Goal: Task Accomplishment & Management: Manage account settings

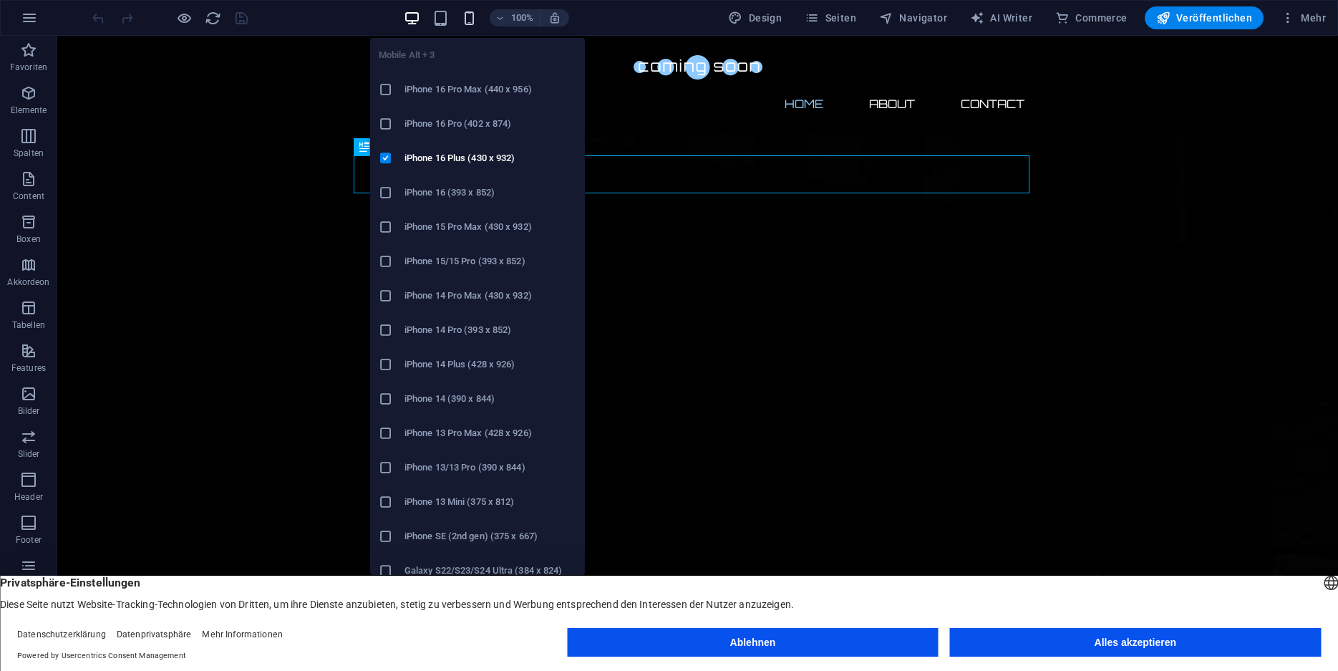
click at [470, 22] on icon "button" at bounding box center [469, 18] width 16 height 16
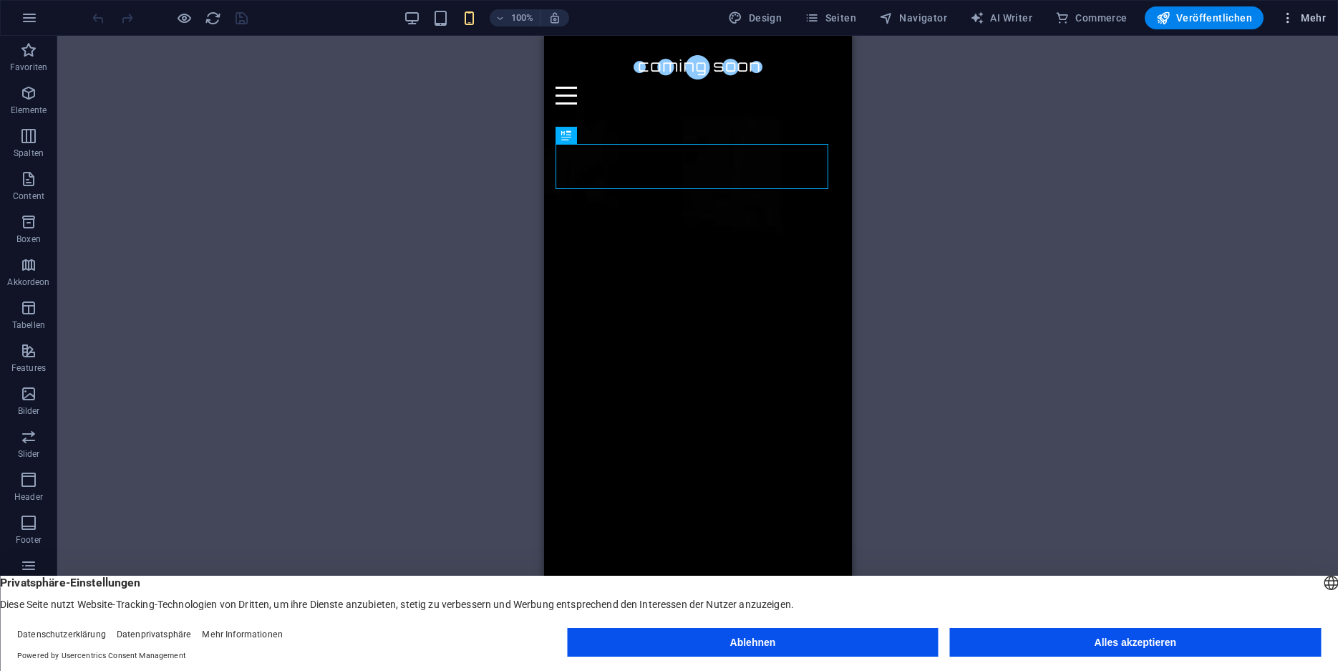
click at [1301, 17] on span "Mehr" at bounding box center [1303, 18] width 45 height 14
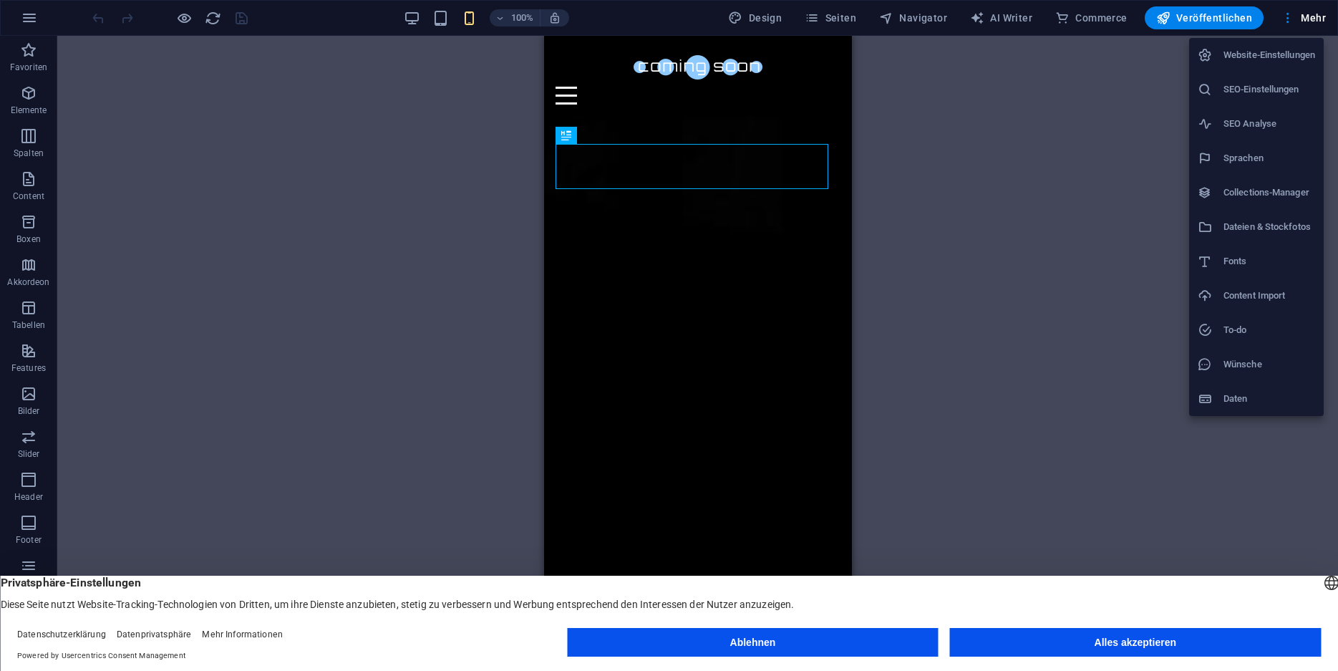
click at [895, 644] on button "Ablehnen" at bounding box center [752, 642] width 371 height 29
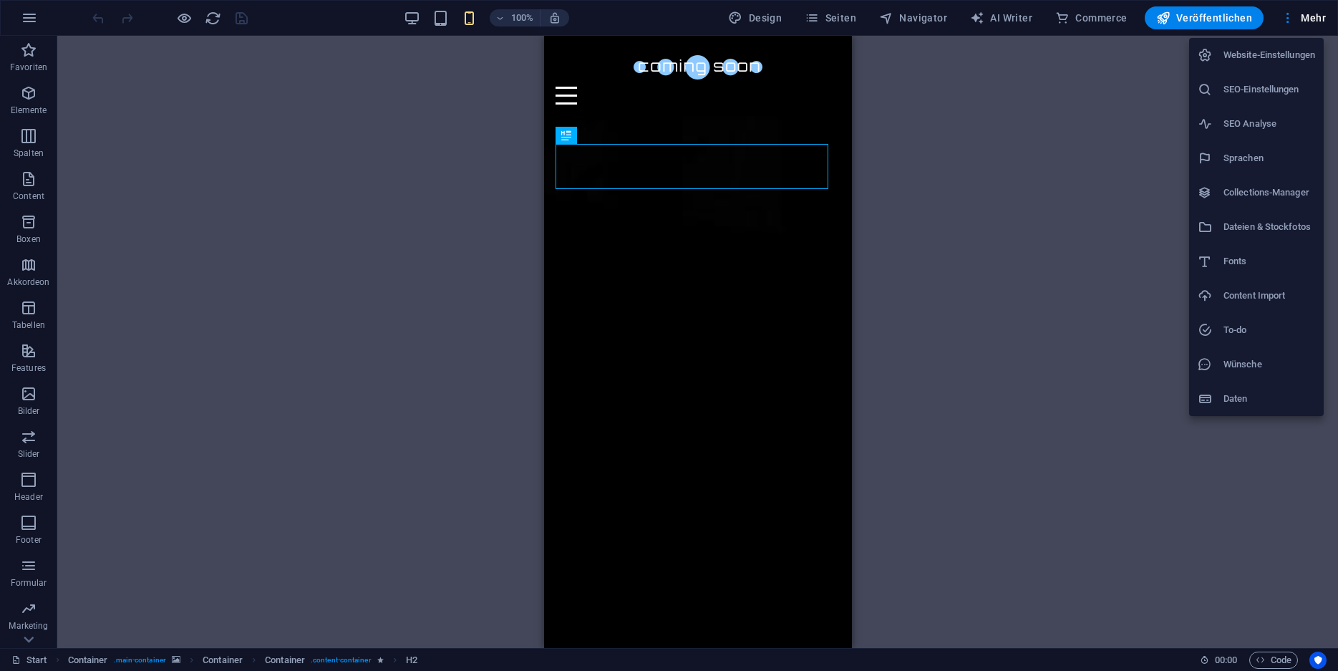
click at [25, 16] on div at bounding box center [669, 335] width 1338 height 671
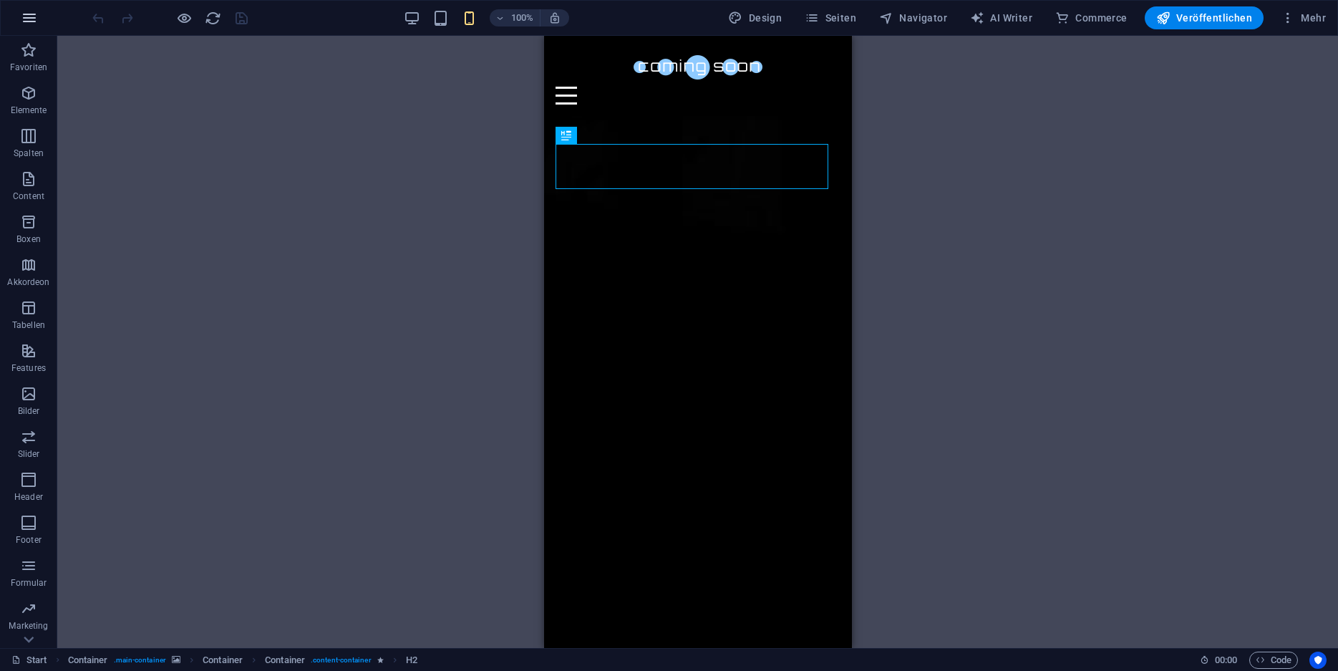
click at [33, 19] on icon "button" at bounding box center [29, 17] width 17 height 17
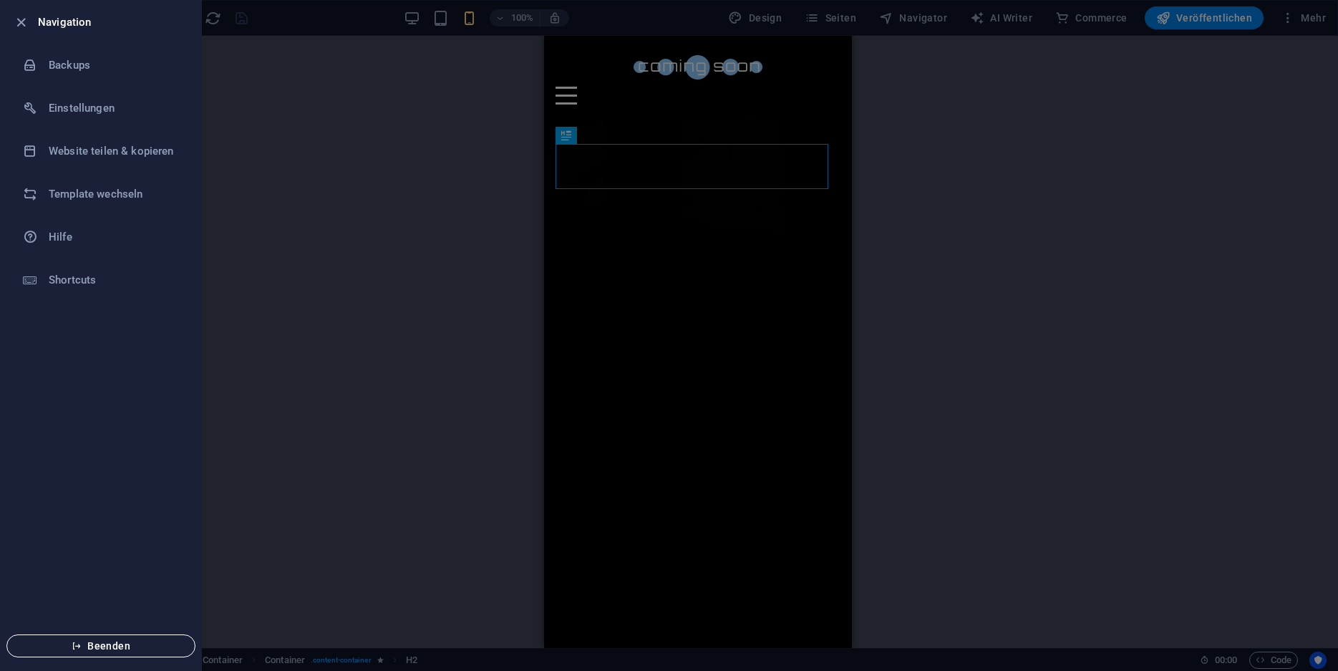
click at [99, 652] on span "Beenden" at bounding box center [101, 645] width 165 height 11
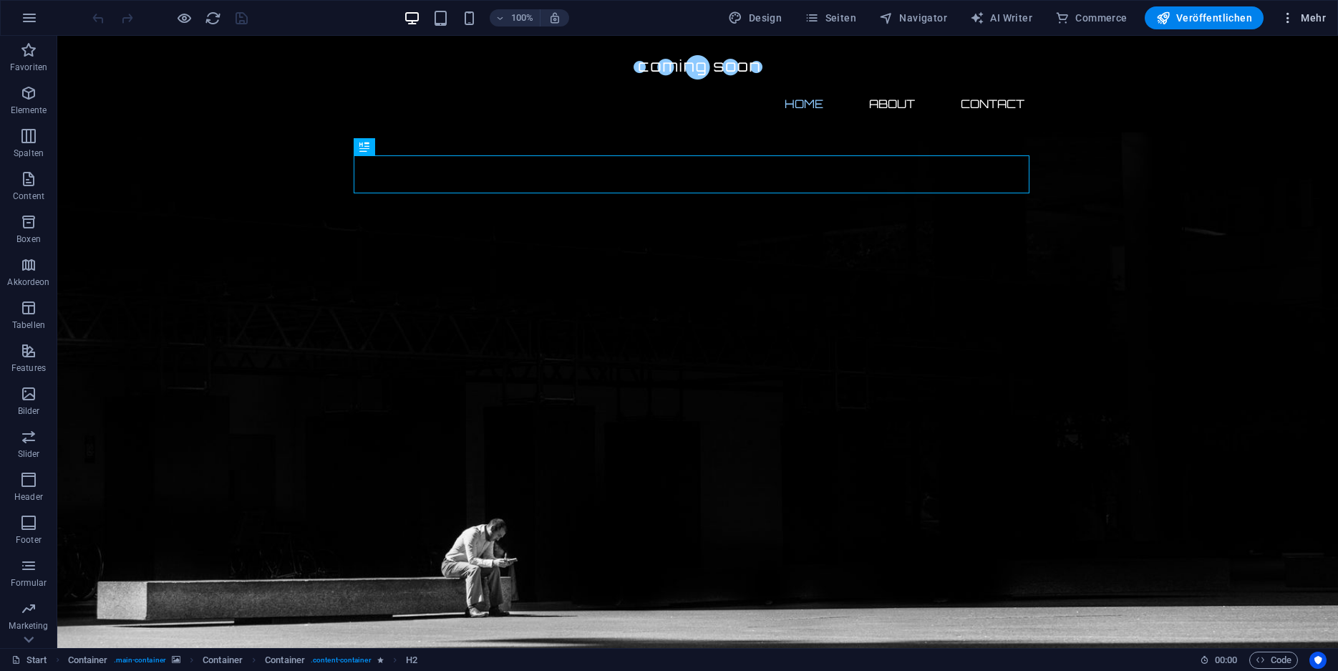
click at [1318, 16] on span "Mehr" at bounding box center [1303, 18] width 45 height 14
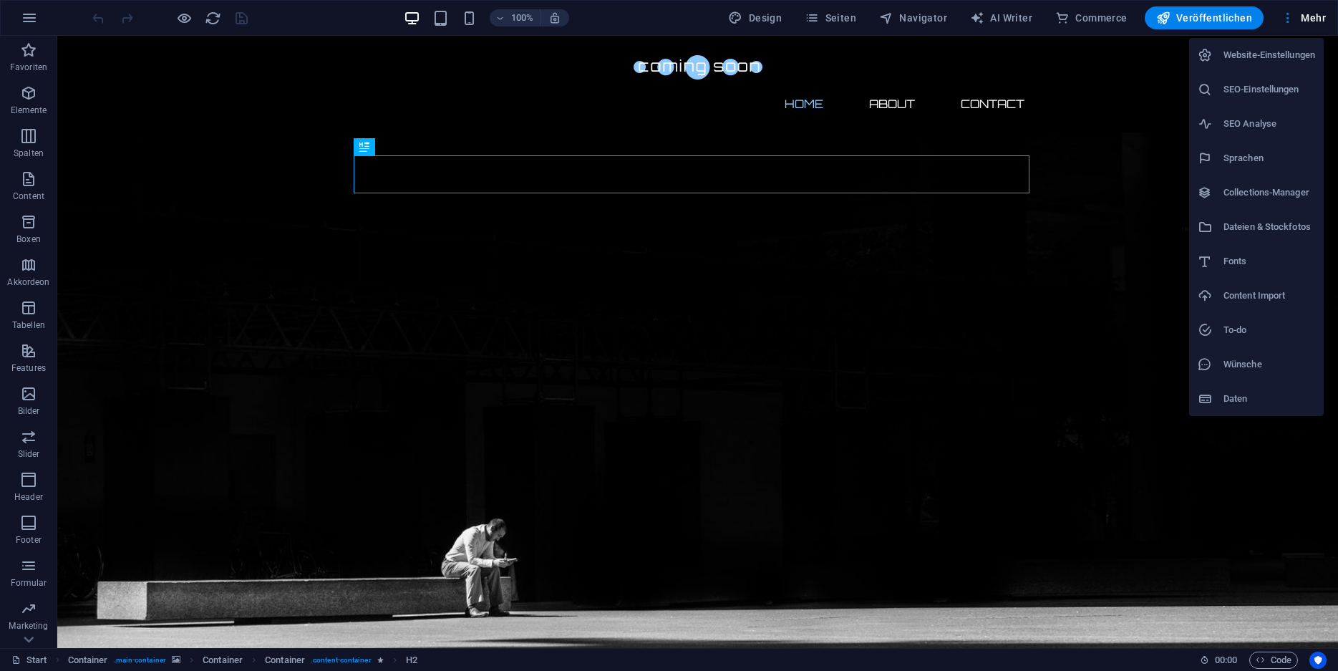
click at [1254, 59] on h6 "Website-Einstellungen" at bounding box center [1270, 55] width 92 height 17
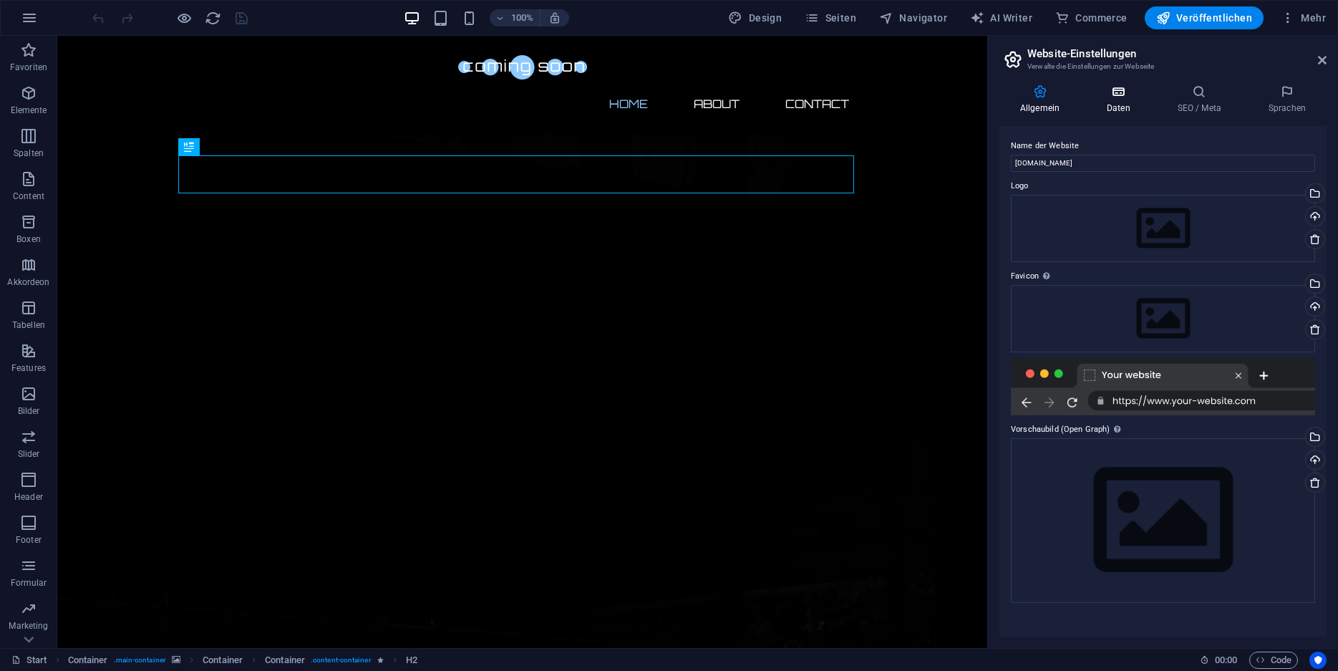
click at [1112, 103] on h4 "Daten" at bounding box center [1121, 100] width 71 height 30
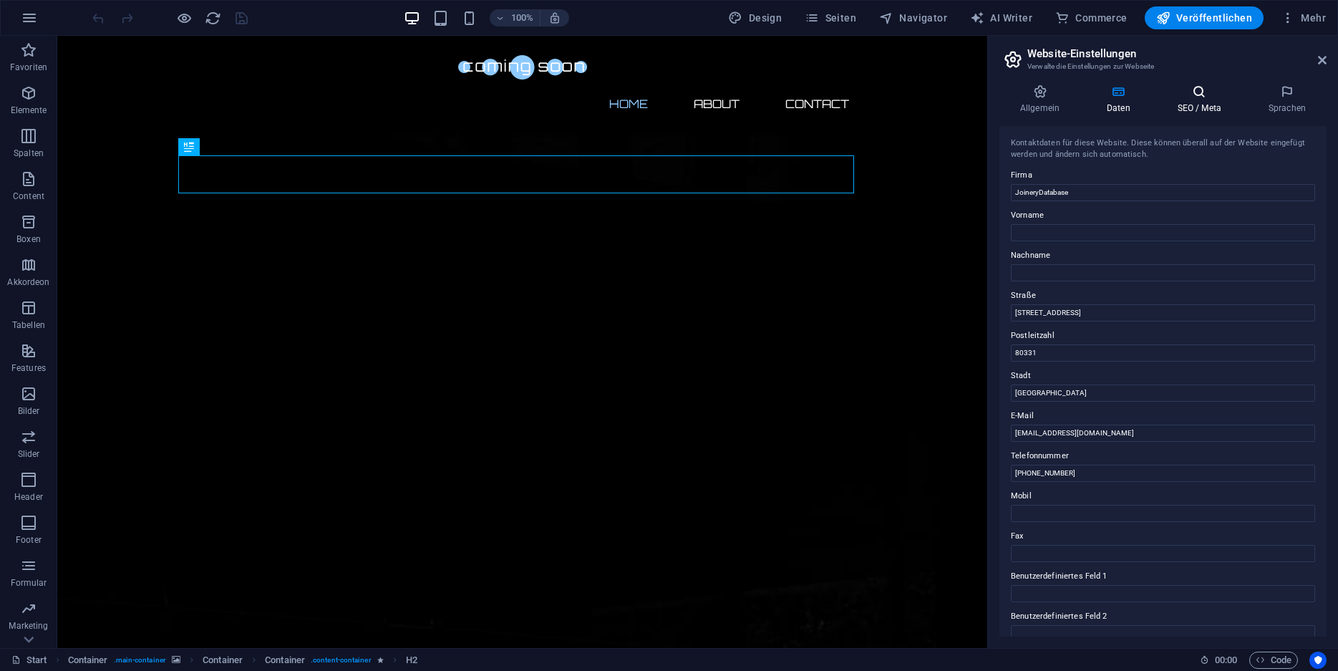
click at [1207, 105] on h4 "SEO / Meta" at bounding box center [1202, 100] width 91 height 30
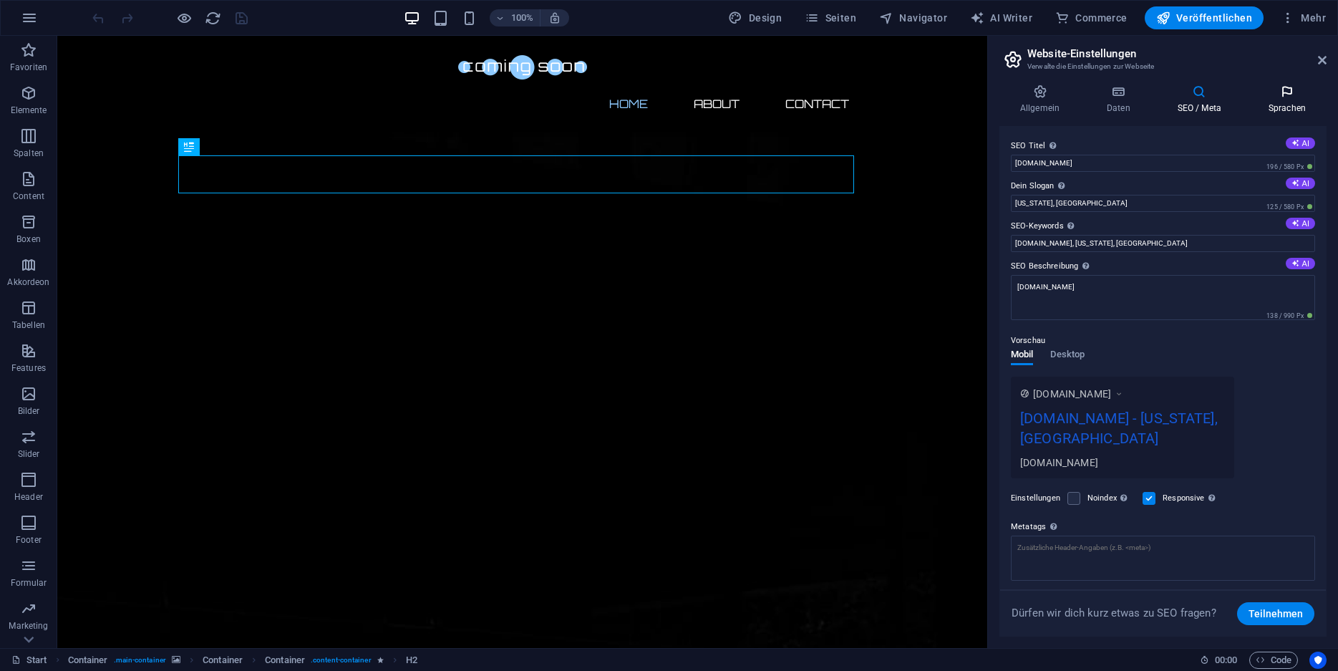
click at [1293, 96] on icon at bounding box center [1287, 92] width 79 height 14
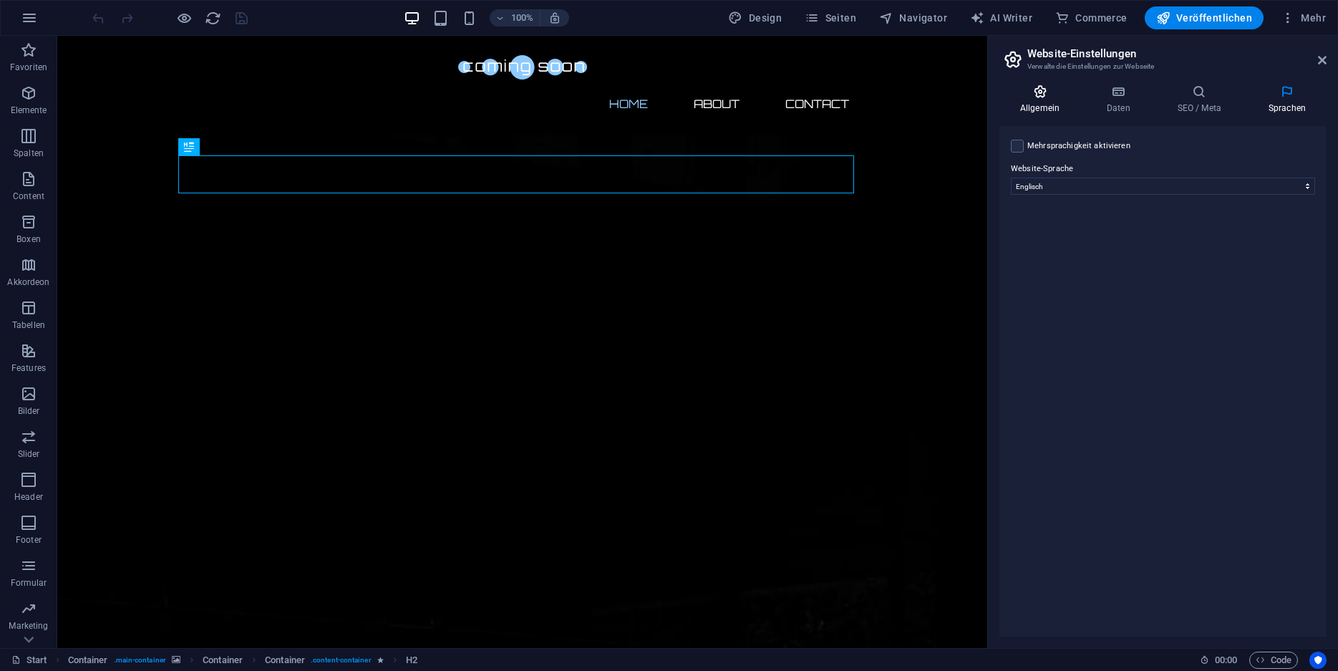
click at [1041, 87] on icon at bounding box center [1040, 92] width 81 height 14
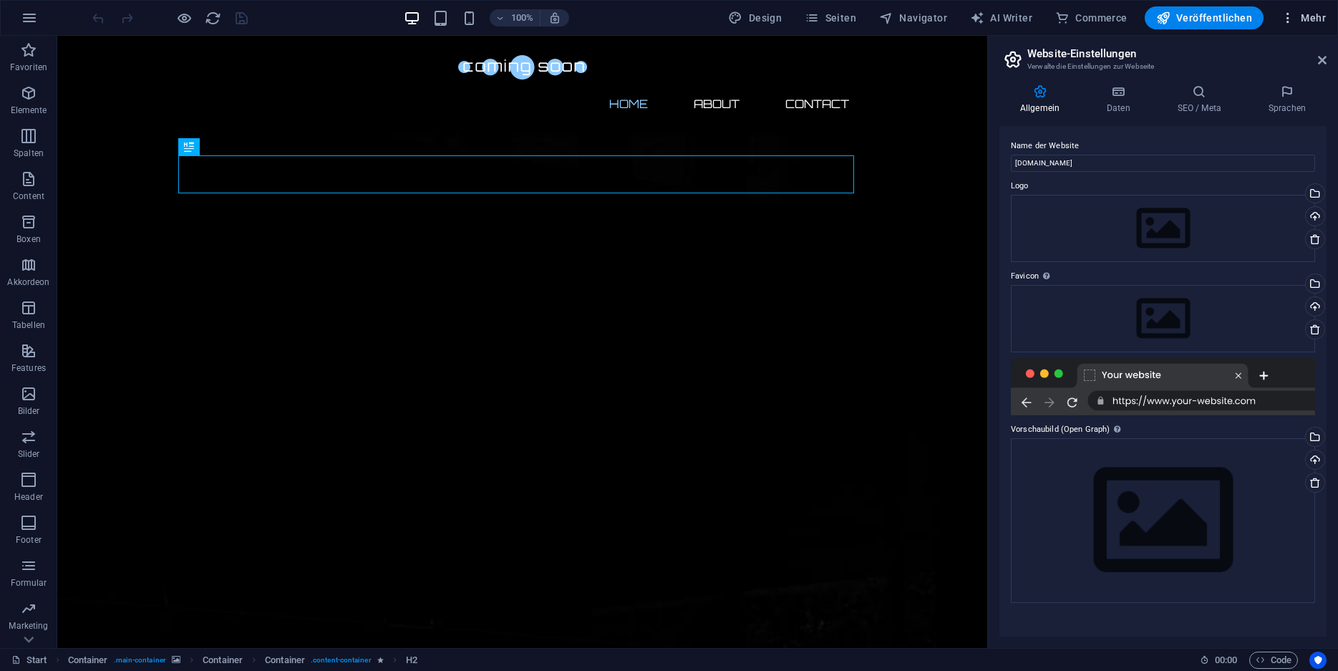
click at [1302, 14] on span "Mehr" at bounding box center [1303, 18] width 45 height 14
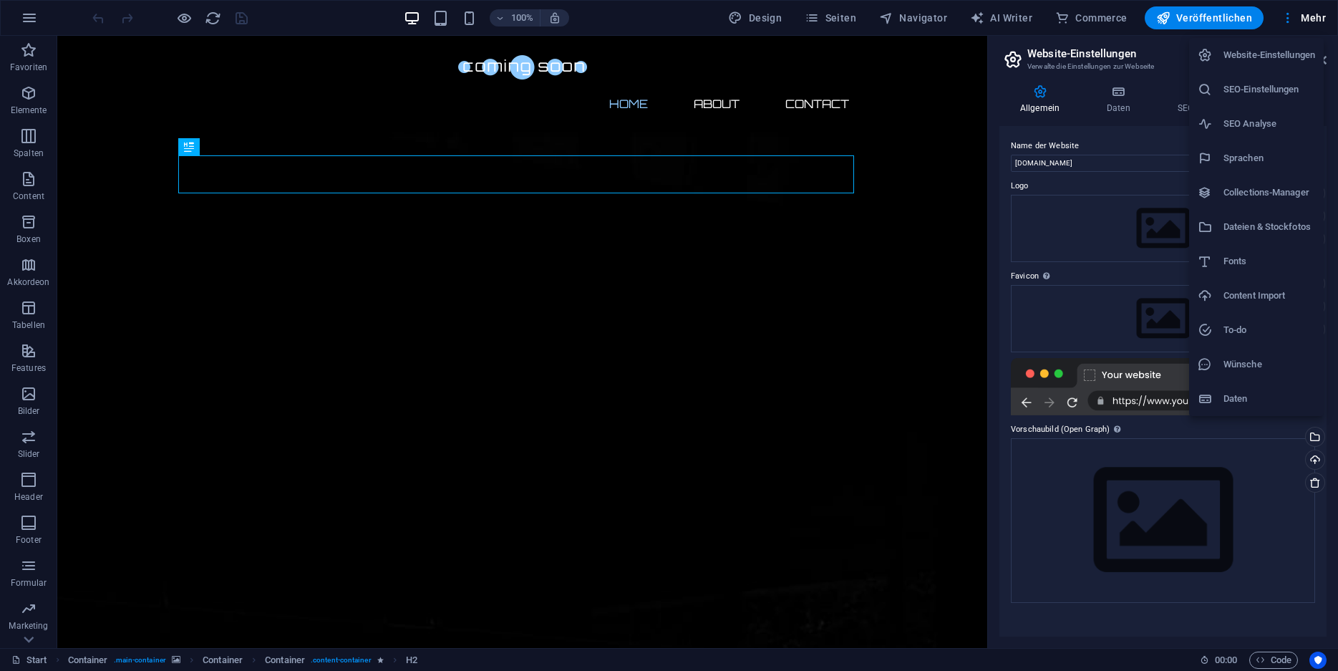
click at [1265, 396] on h6 "Daten" at bounding box center [1270, 398] width 92 height 17
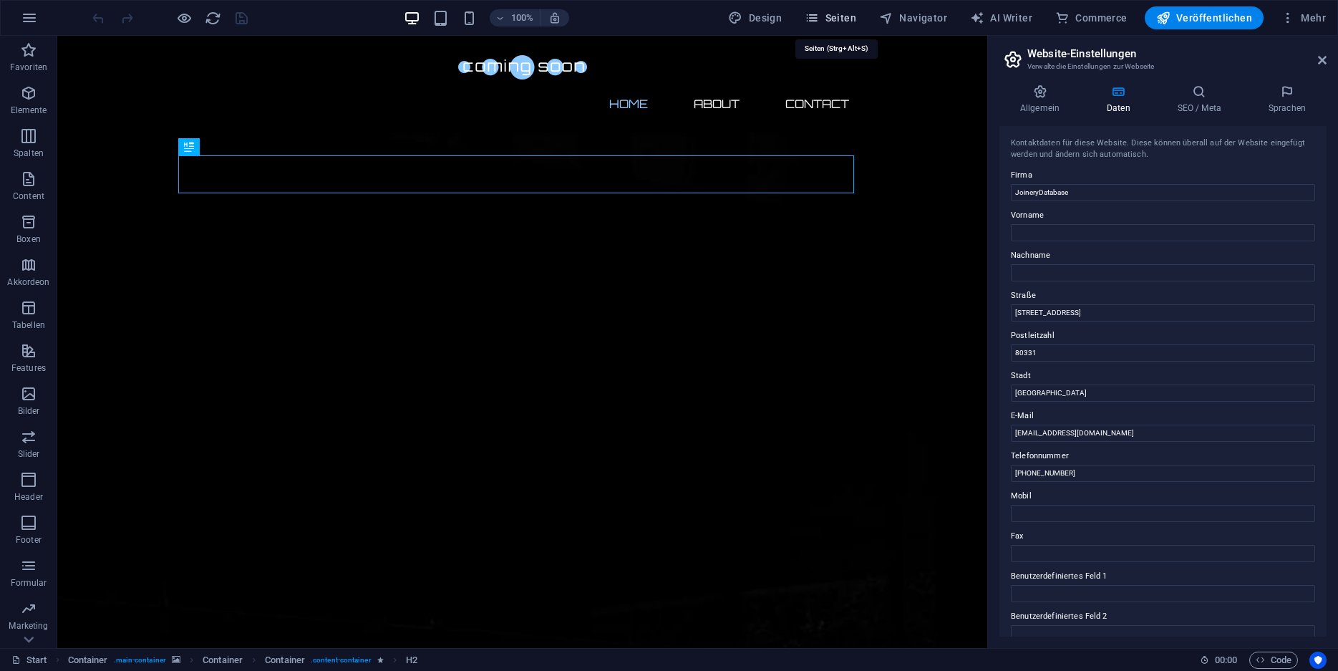
click at [853, 19] on span "Seiten" at bounding box center [831, 18] width 52 height 14
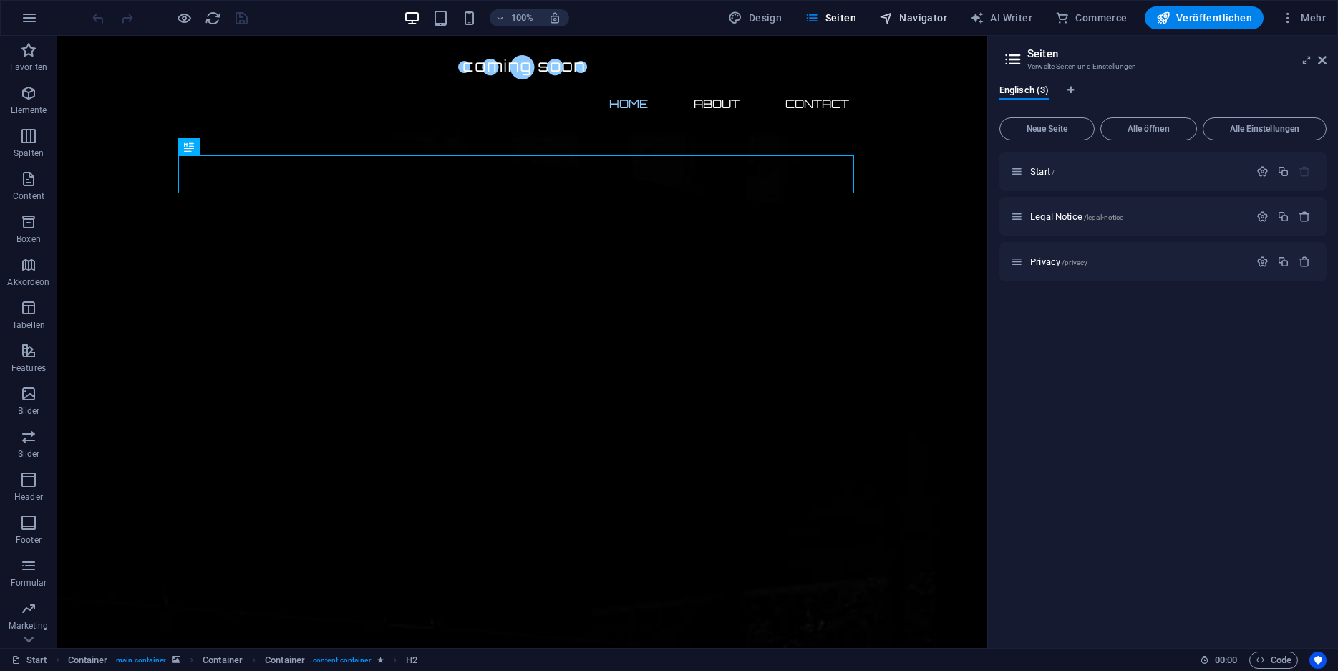
click at [930, 14] on span "Navigator" at bounding box center [913, 18] width 68 height 14
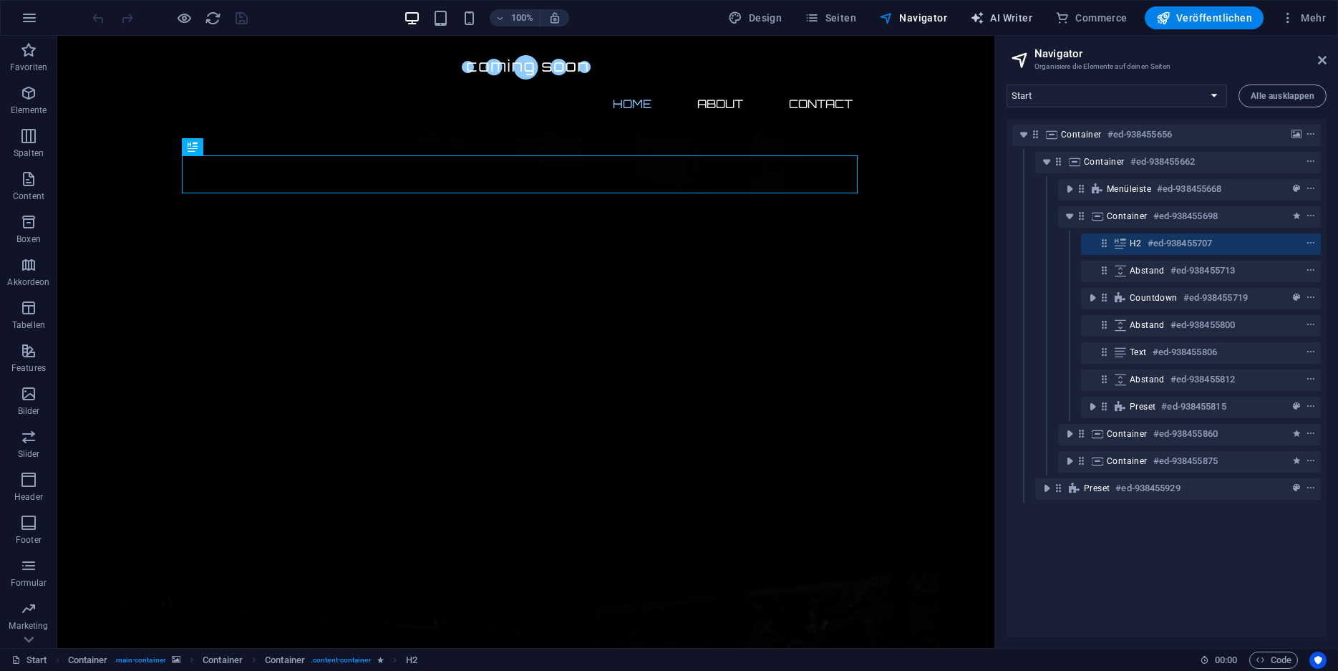
click at [982, 13] on icon "button" at bounding box center [977, 18] width 14 height 14
select select "English"
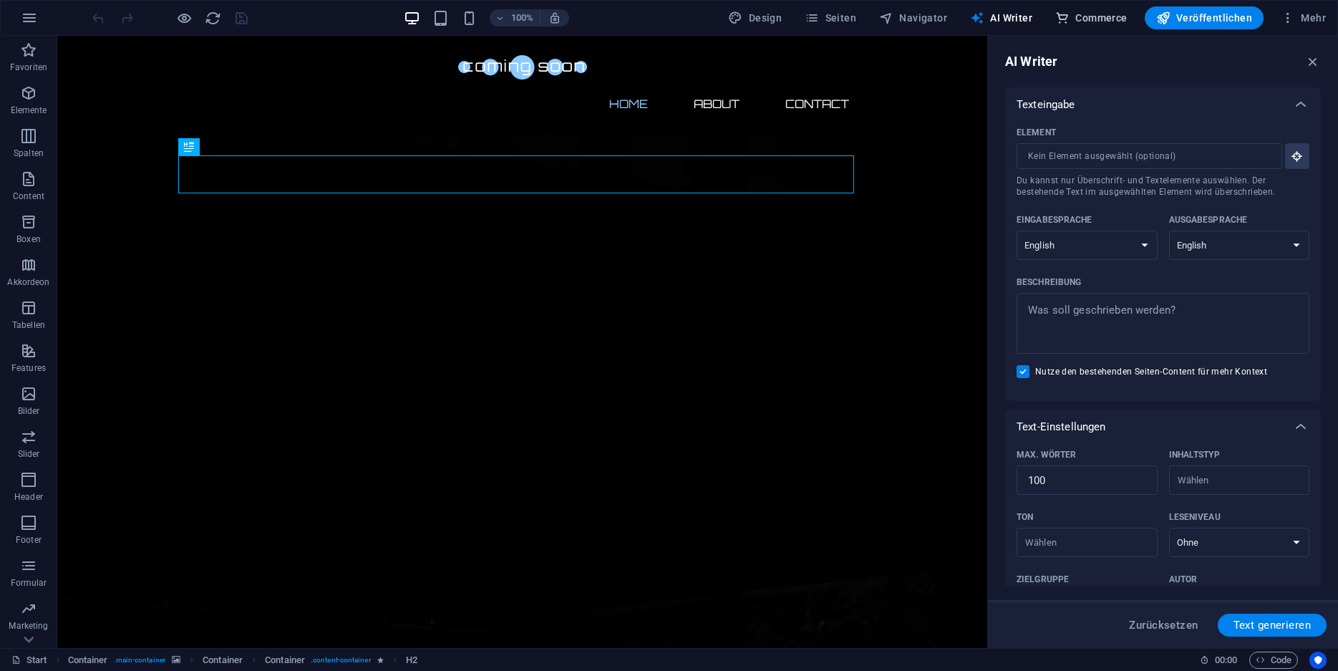
click at [1116, 16] on span "Commerce" at bounding box center [1092, 18] width 72 height 14
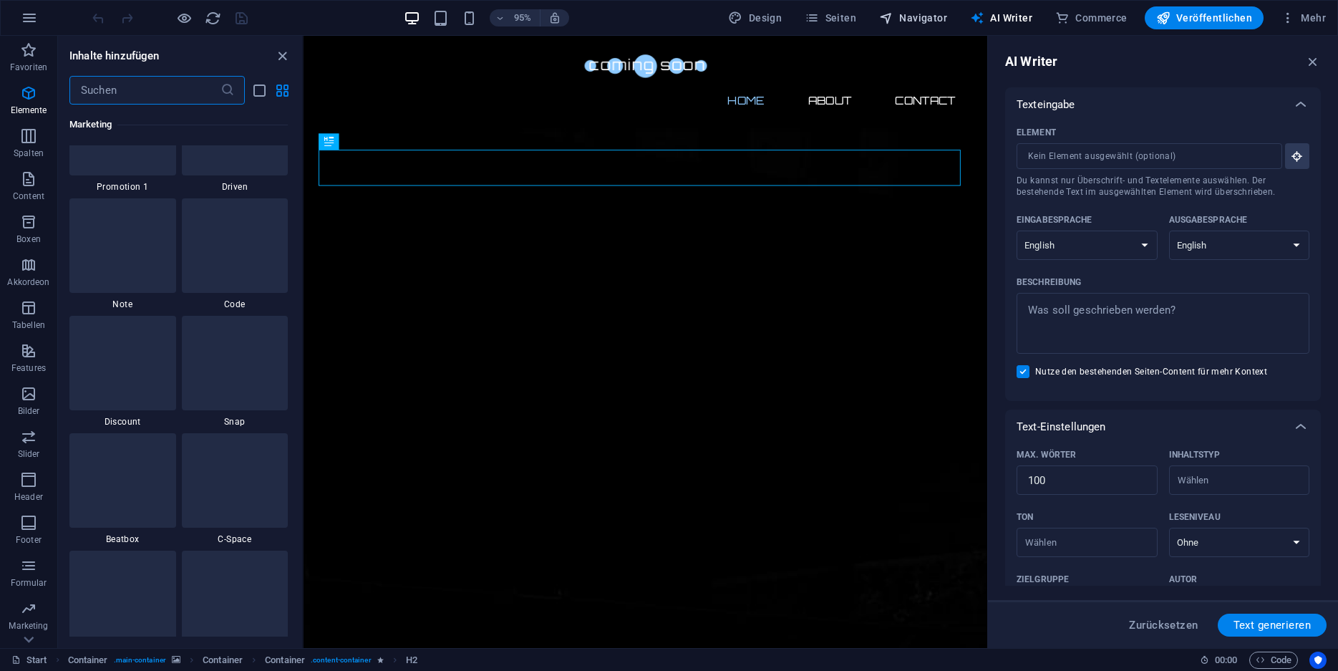
scroll to position [13801, 0]
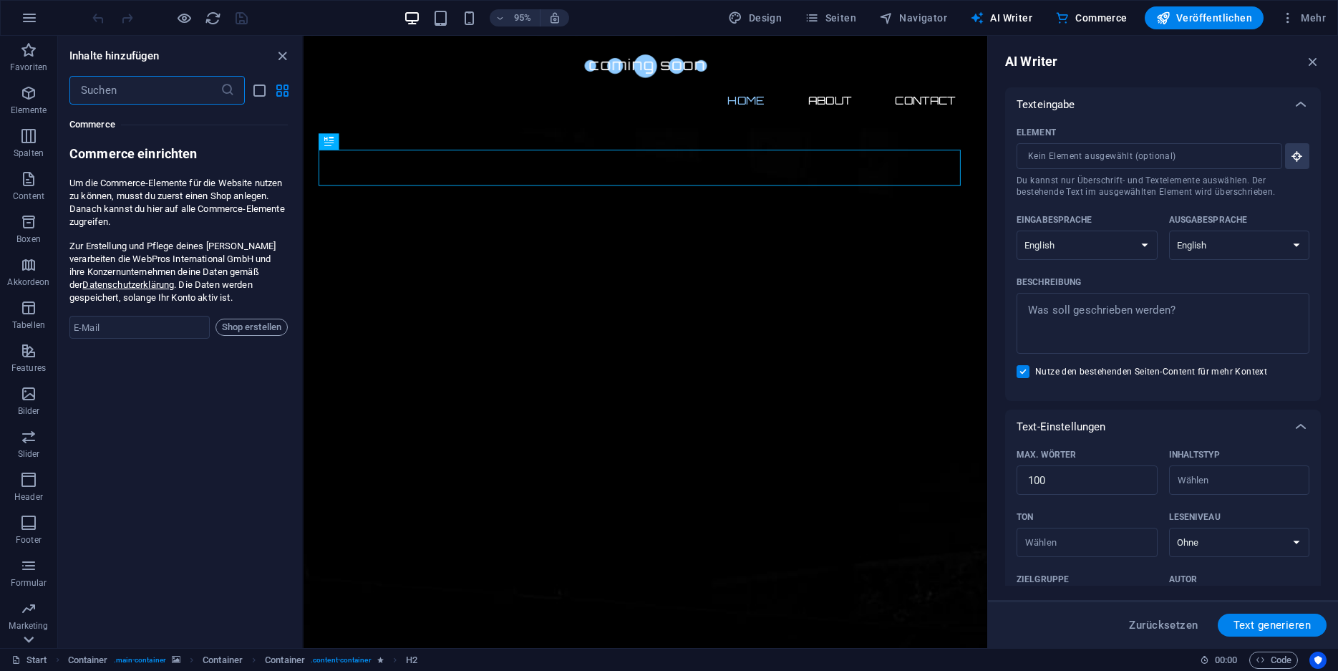
click at [31, 641] on icon at bounding box center [29, 639] width 20 height 20
click at [31, 641] on p "Commerce" at bounding box center [28, 636] width 43 height 11
click at [25, 22] on icon "button" at bounding box center [29, 17] width 17 height 17
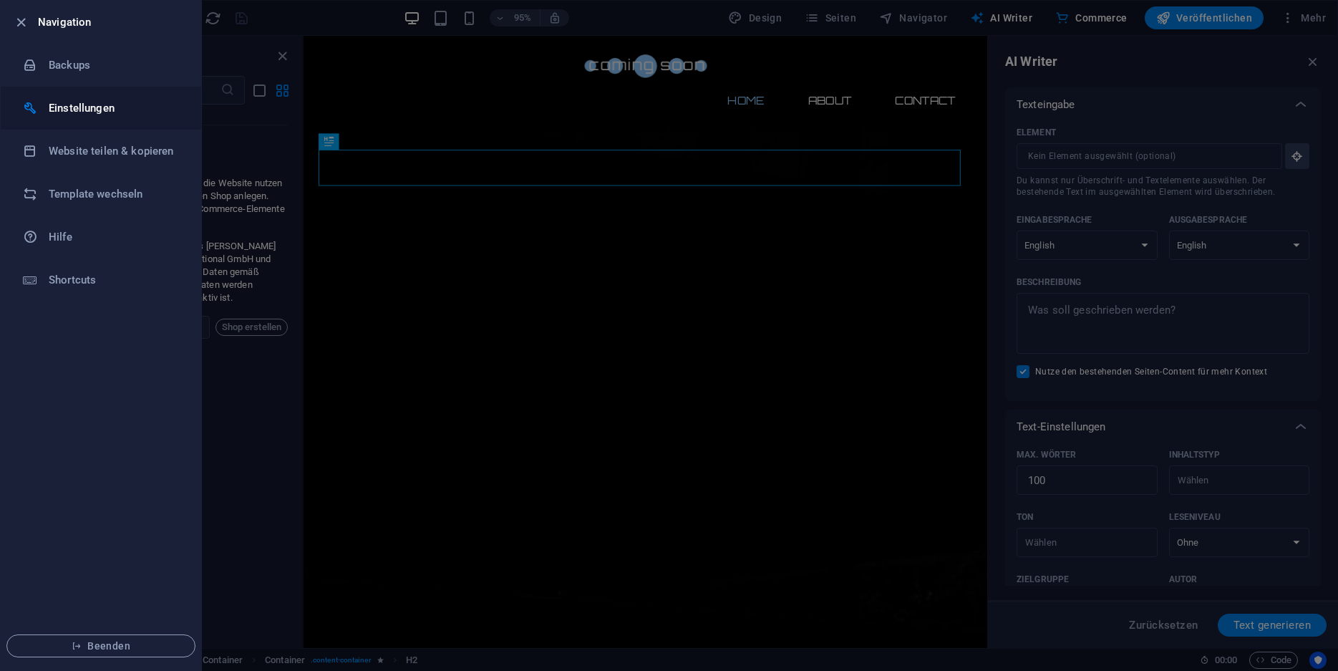
click at [91, 102] on h6 "Einstellungen" at bounding box center [115, 108] width 132 height 17
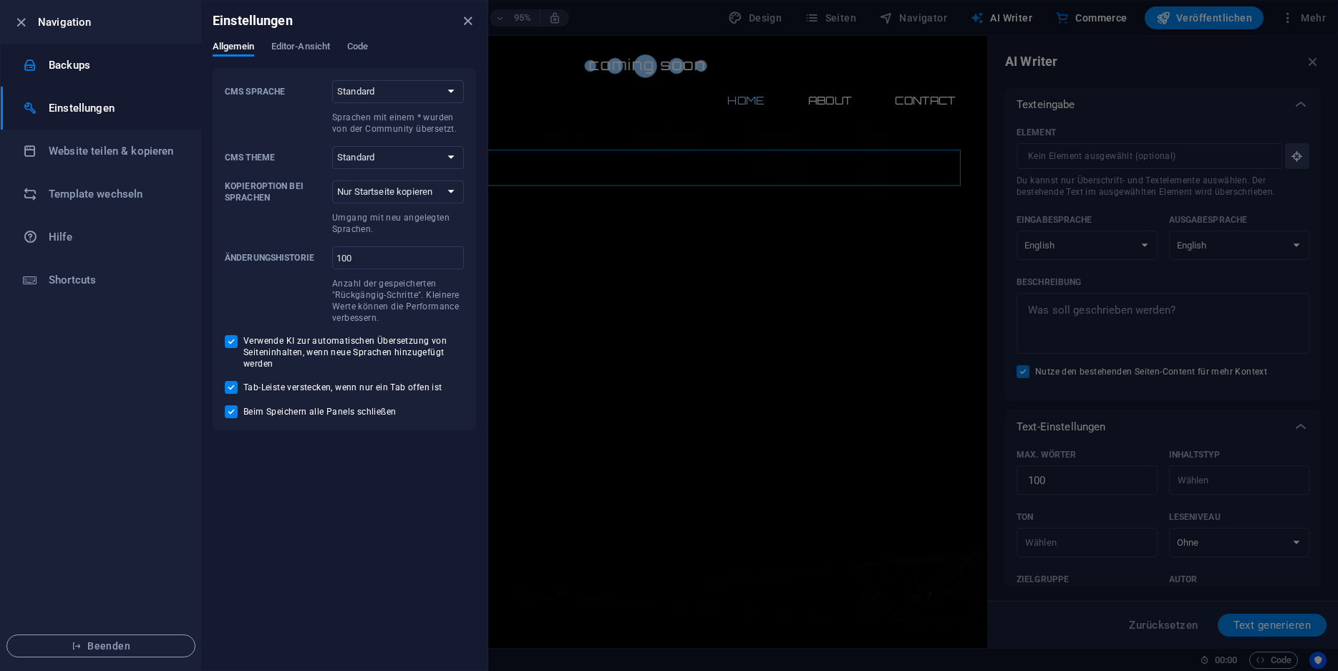
click at [96, 63] on h6 "Backups" at bounding box center [115, 65] width 132 height 17
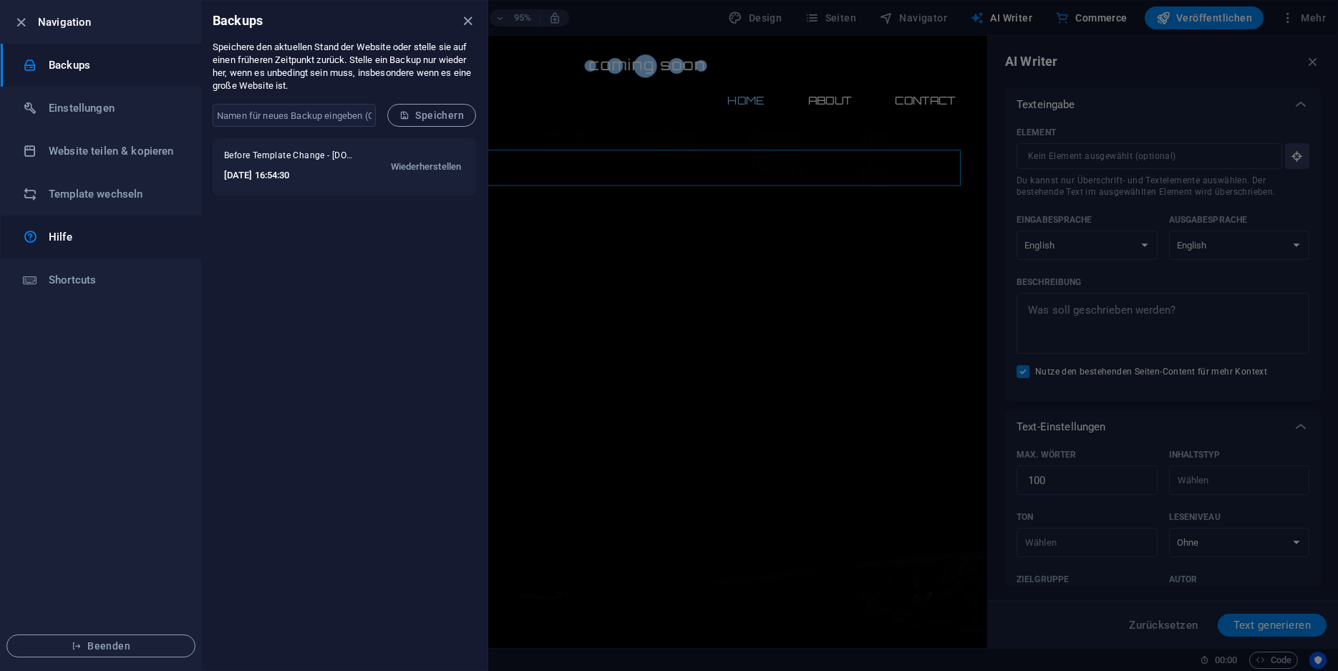
click at [87, 239] on h6 "Hilfe" at bounding box center [115, 236] width 132 height 17
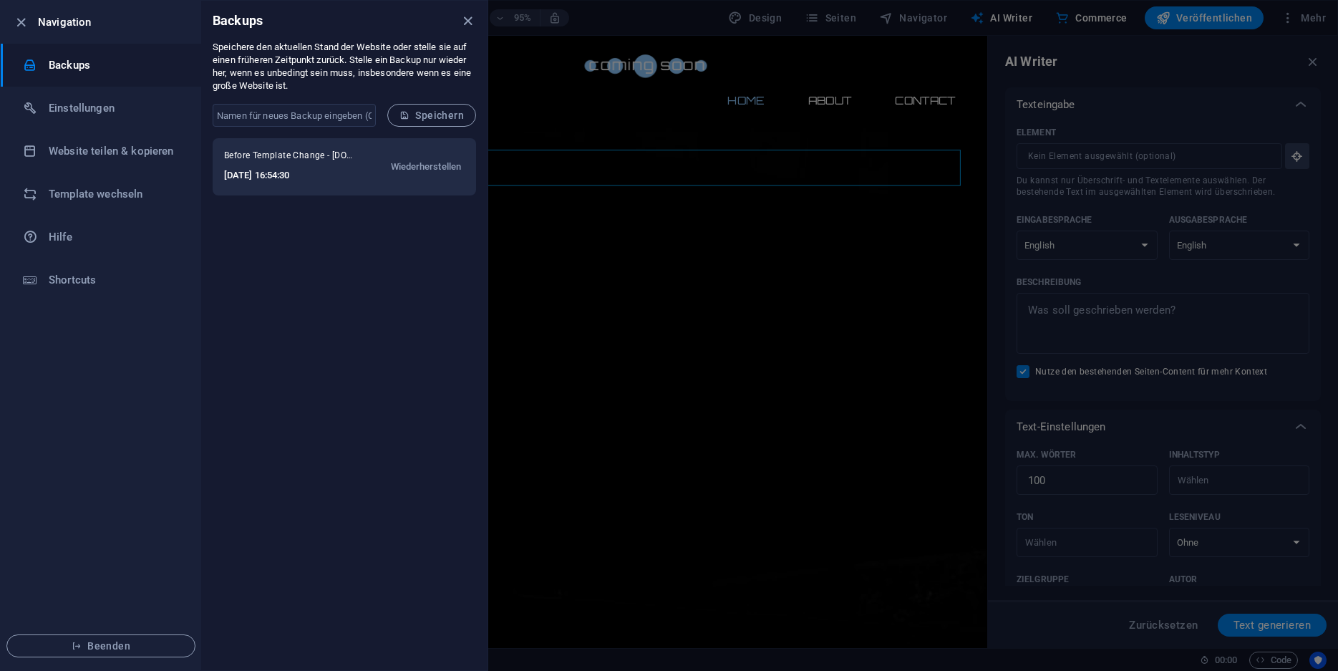
click at [317, 175] on h6 "2025-09-15 16:54:30" at bounding box center [291, 175] width 135 height 17
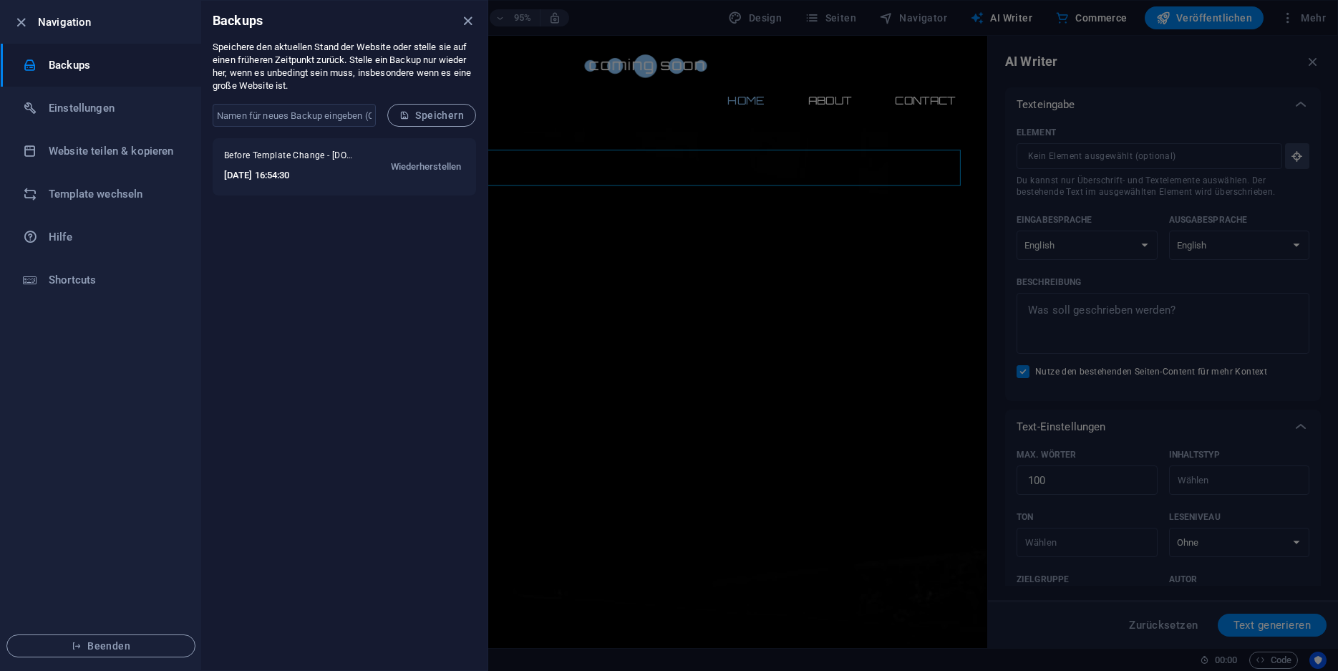
drag, startPoint x: 302, startPoint y: 284, endPoint x: 306, endPoint y: 260, distance: 24.0
click at [302, 284] on div "Before Template Change - joints.web.th-koeln.de 2025-09-15 16:54:30 Wiederherst…" at bounding box center [344, 404] width 286 height 532
click at [111, 106] on h6 "Einstellungen" at bounding box center [115, 108] width 132 height 17
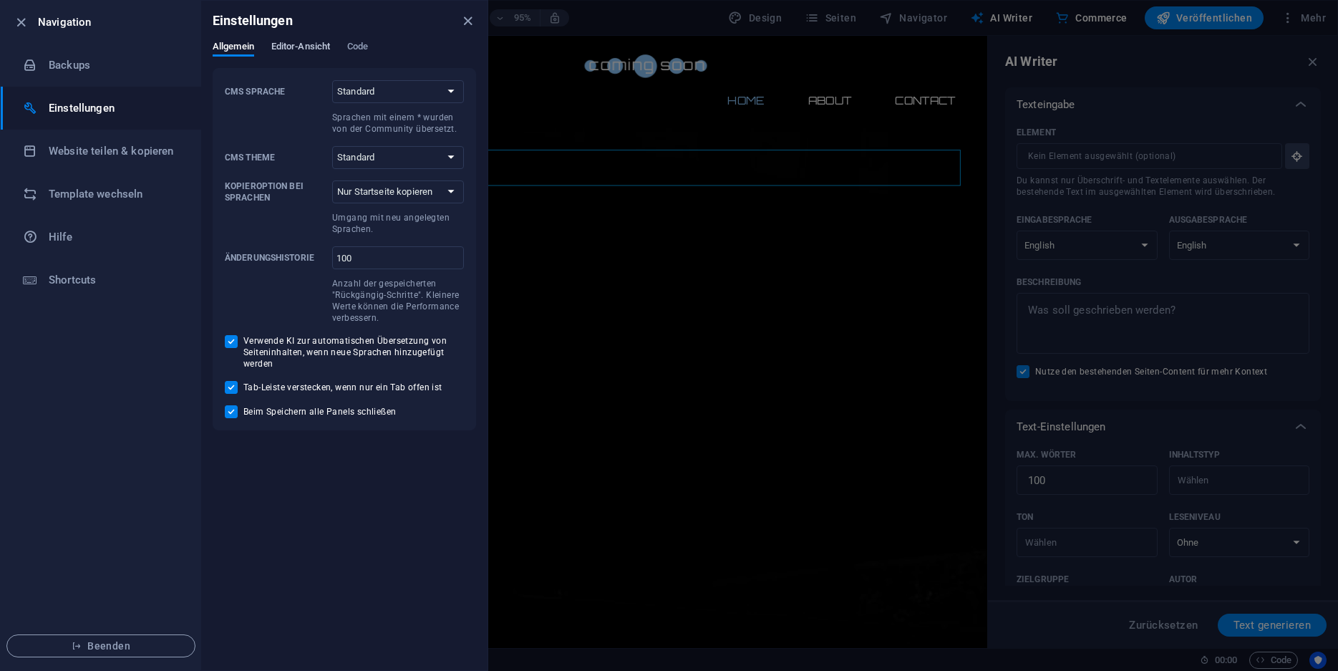
click at [307, 46] on span "Editor-Ansicht" at bounding box center [300, 48] width 59 height 20
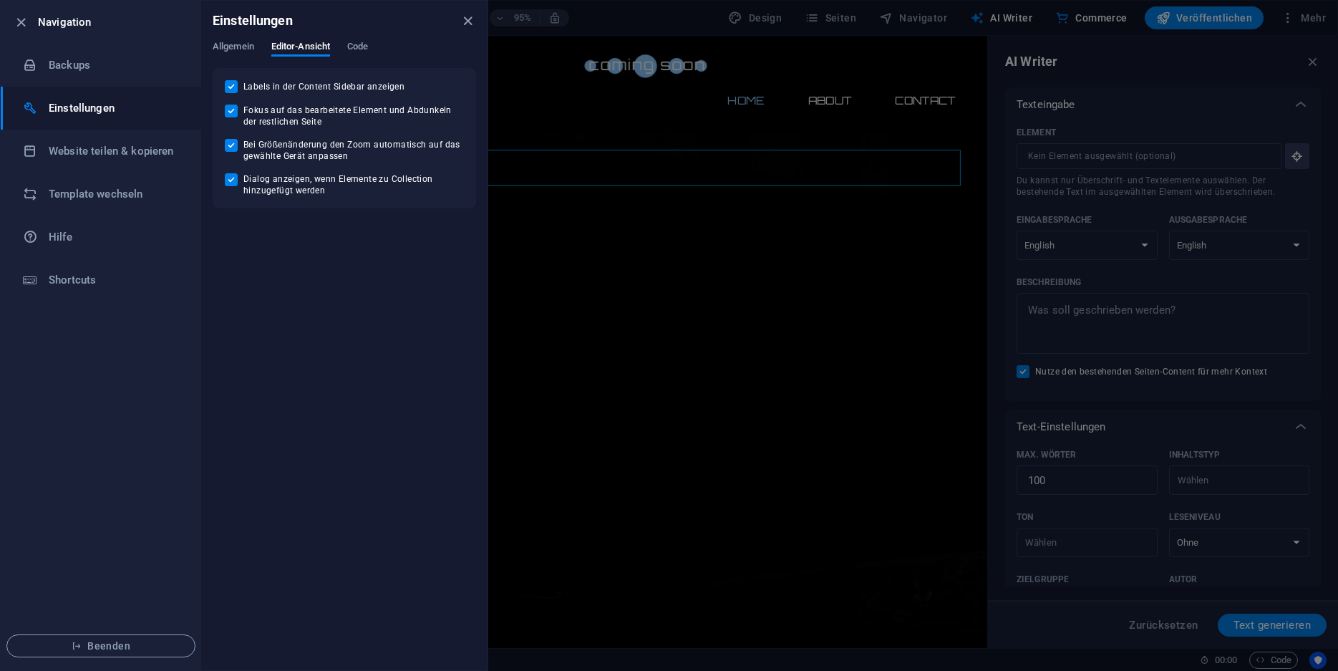
click at [359, 39] on div "Einstellungen" at bounding box center [344, 21] width 286 height 40
click at [362, 48] on span "Code" at bounding box center [357, 48] width 21 height 20
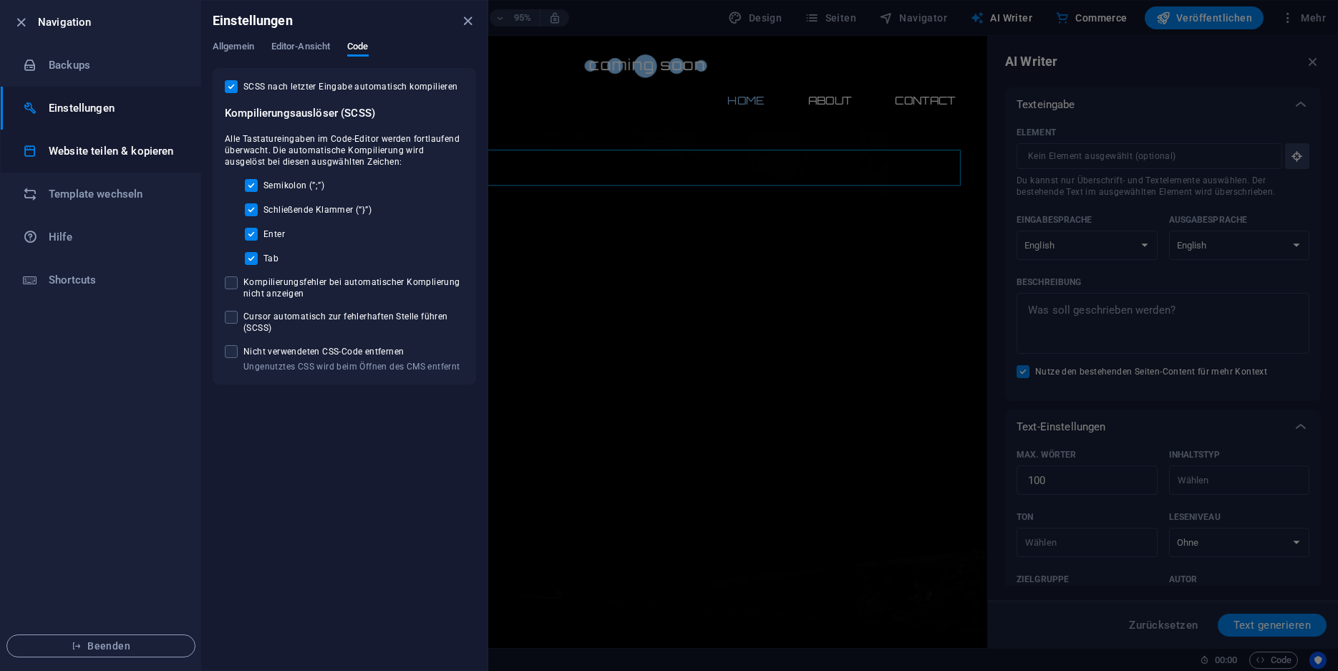
click at [131, 152] on h6 "Website teilen & kopieren" at bounding box center [115, 151] width 132 height 17
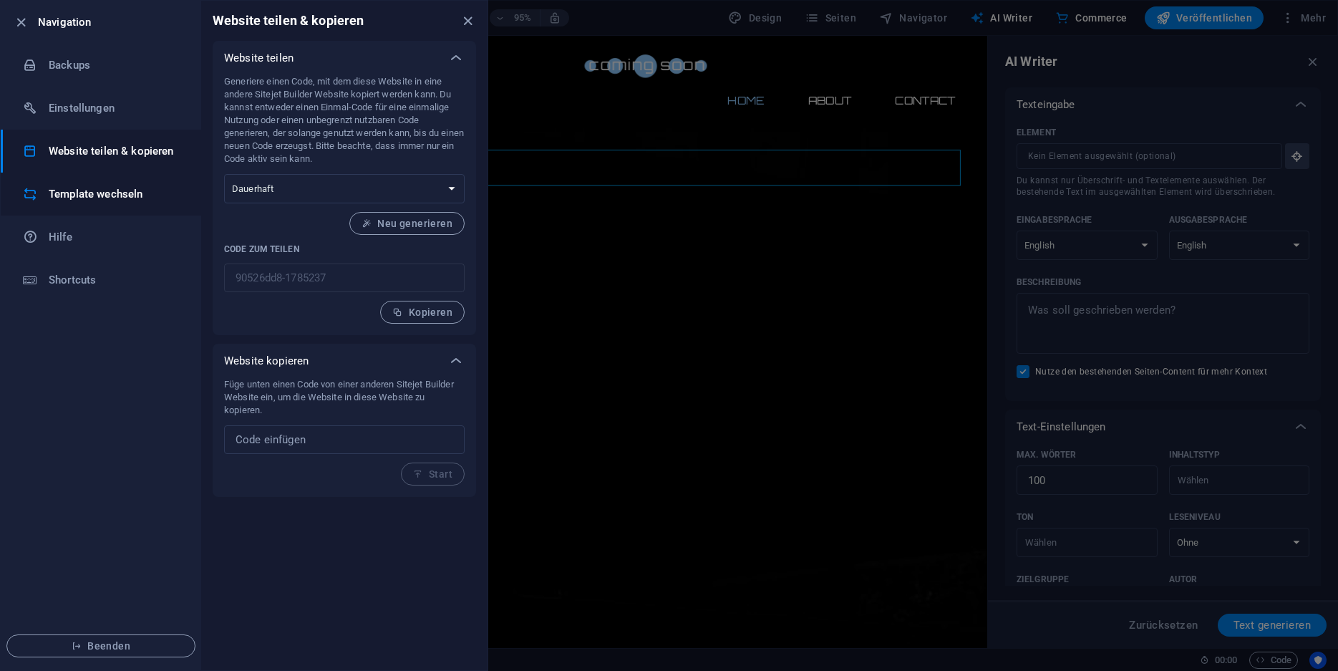
click at [113, 189] on h6 "Template wechseln" at bounding box center [115, 193] width 132 height 17
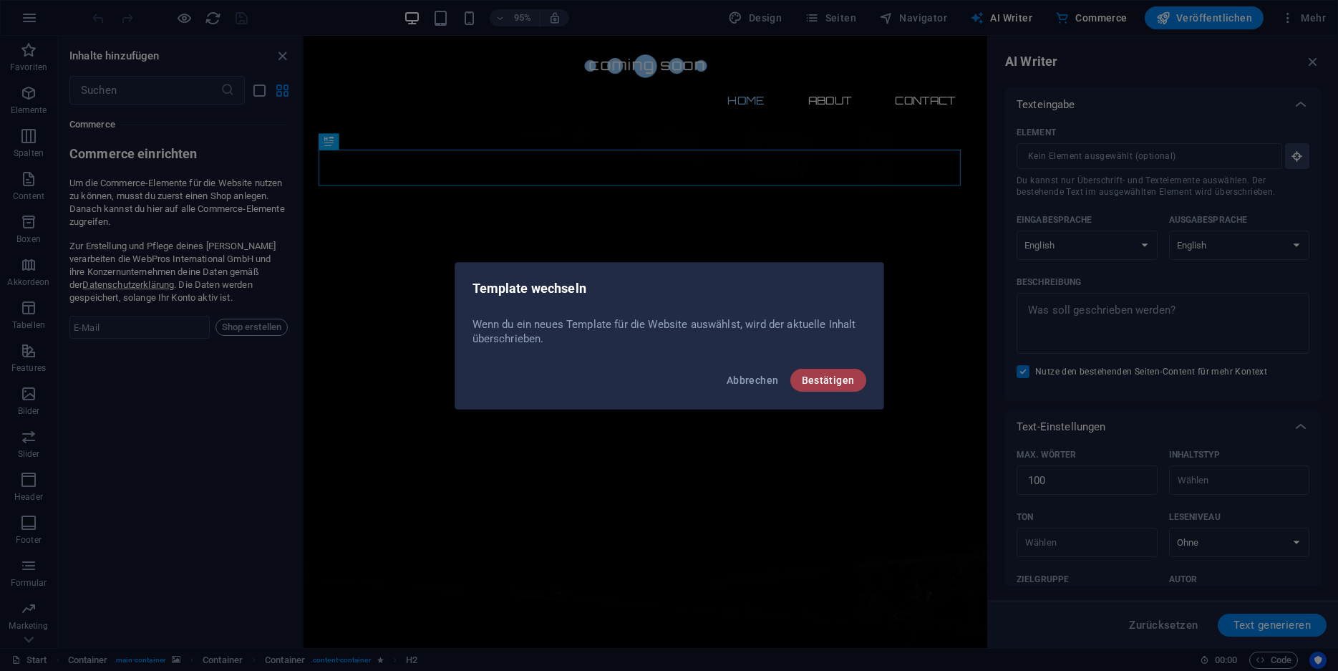
click at [805, 385] on span "Bestätigen" at bounding box center [828, 380] width 53 height 11
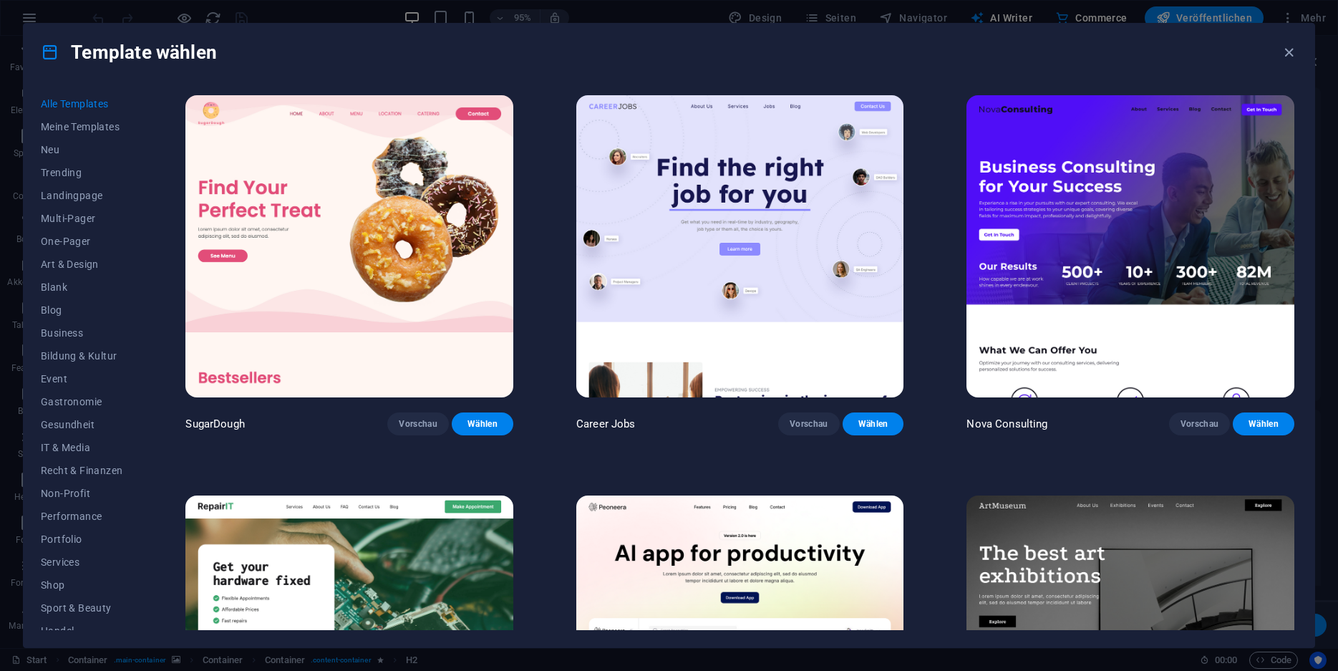
click at [309, 208] on img at bounding box center [349, 246] width 328 height 302
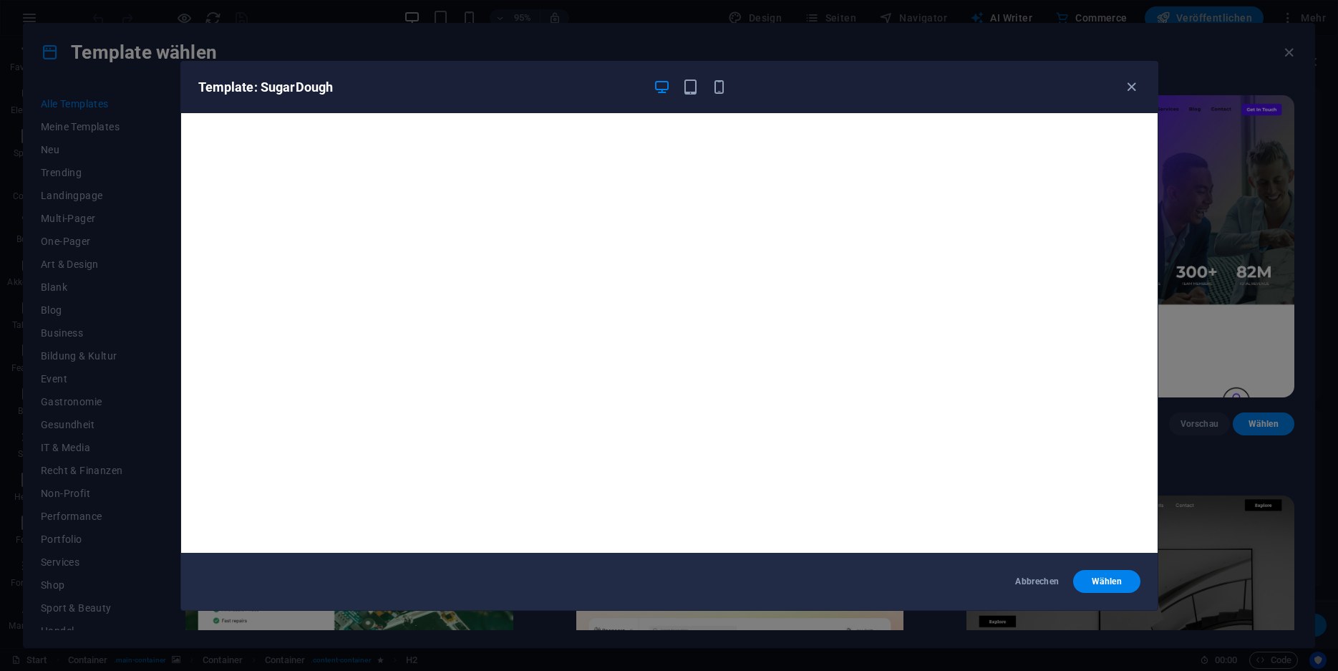
drag, startPoint x: 1114, startPoint y: 580, endPoint x: 1046, endPoint y: 554, distance: 72.3
click at [1112, 580] on span "Wählen" at bounding box center [1107, 581] width 44 height 11
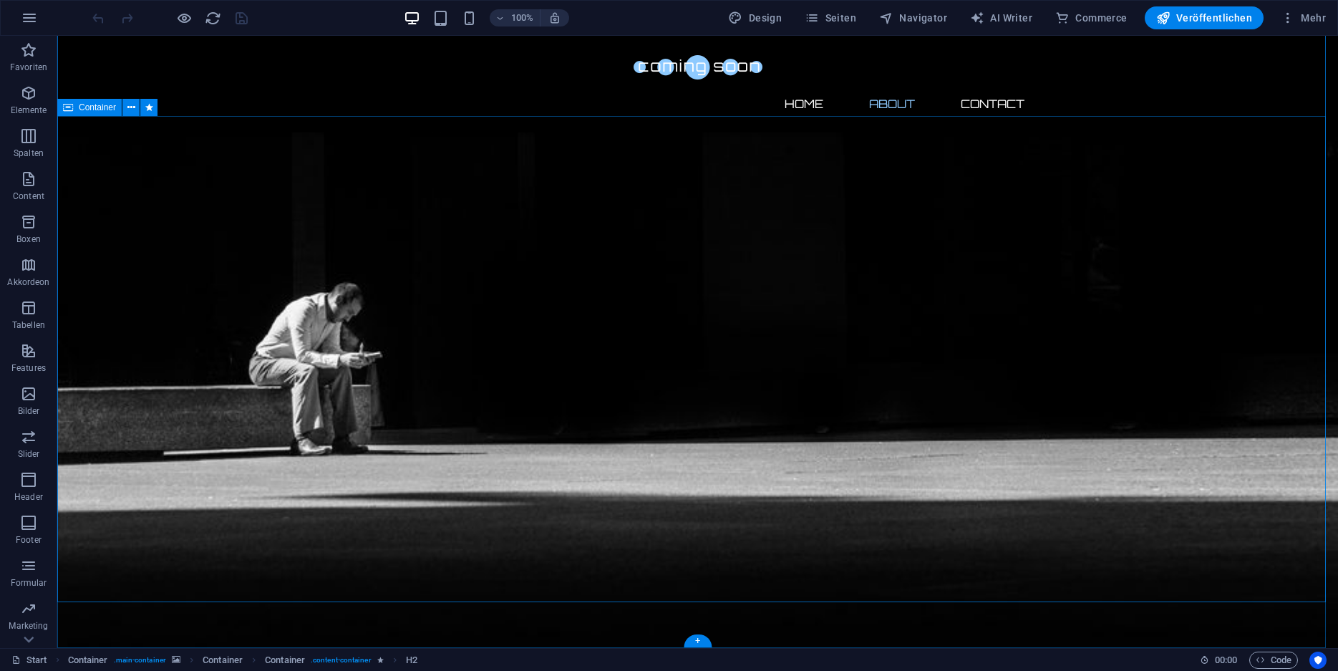
scroll to position [883, 0]
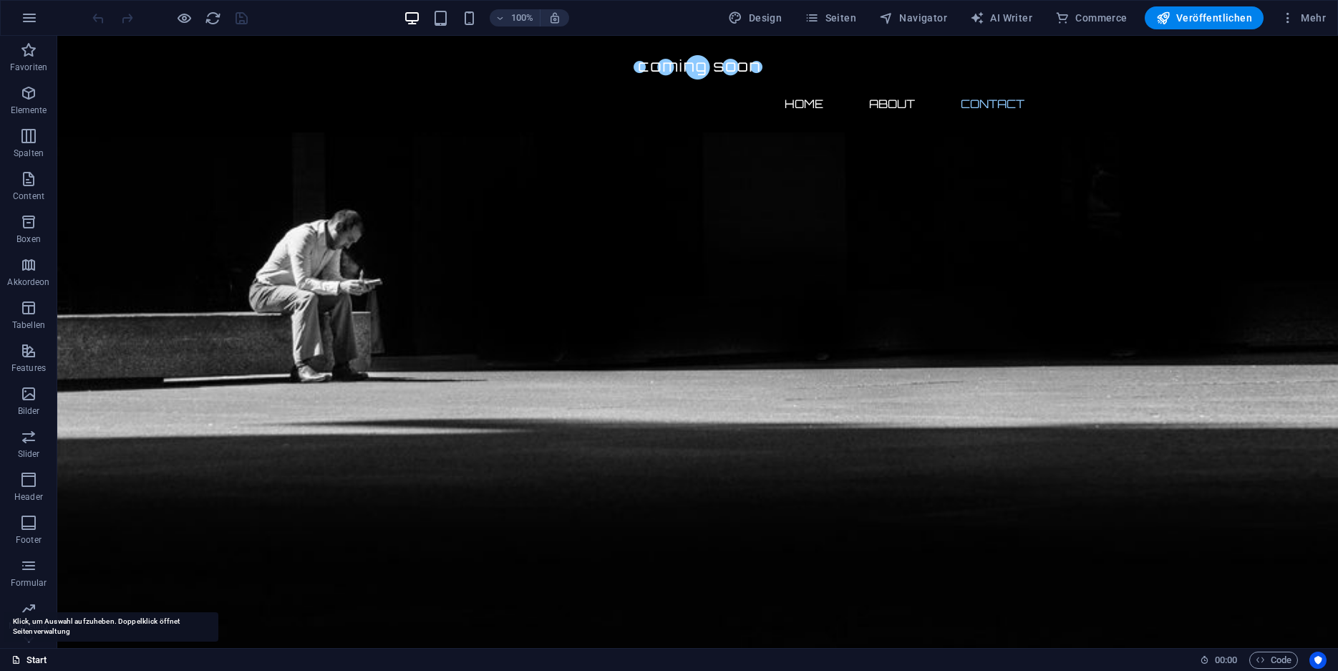
click at [42, 657] on link "Start" at bounding box center [29, 660] width 36 height 17
click at [36, 661] on link "Start" at bounding box center [29, 660] width 36 height 17
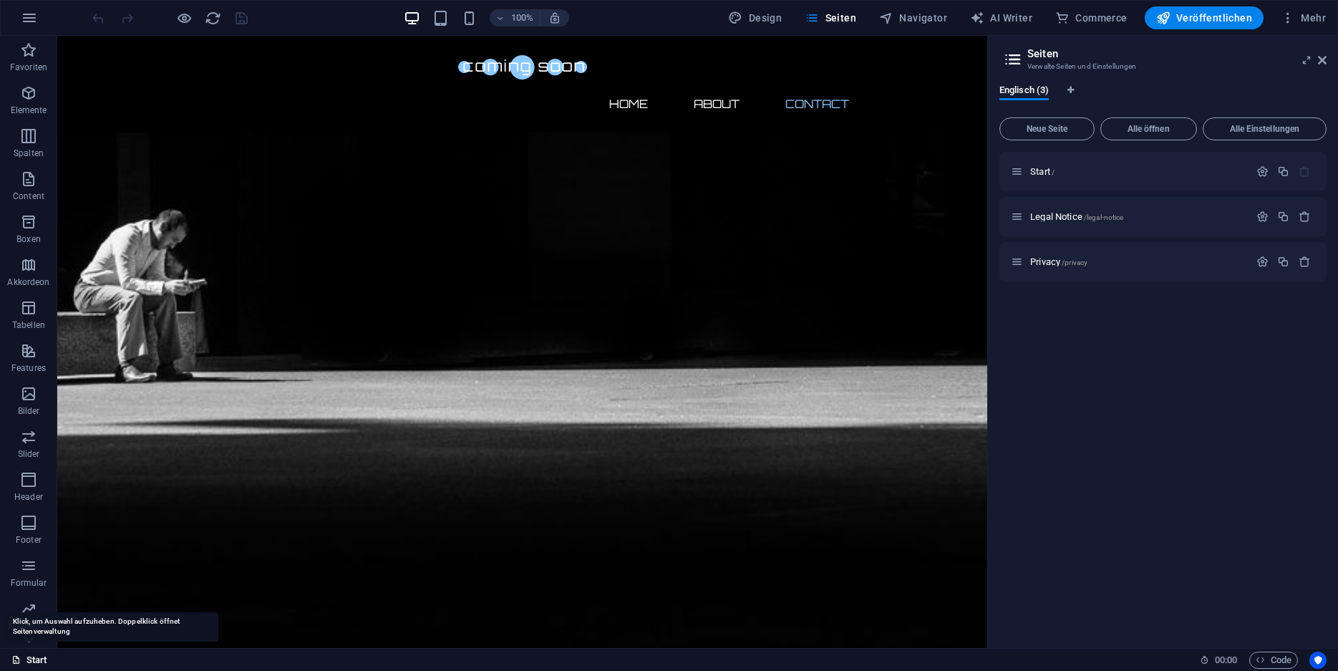
click at [35, 662] on link "Start" at bounding box center [29, 660] width 36 height 17
click at [1265, 659] on span "Code" at bounding box center [1274, 660] width 36 height 17
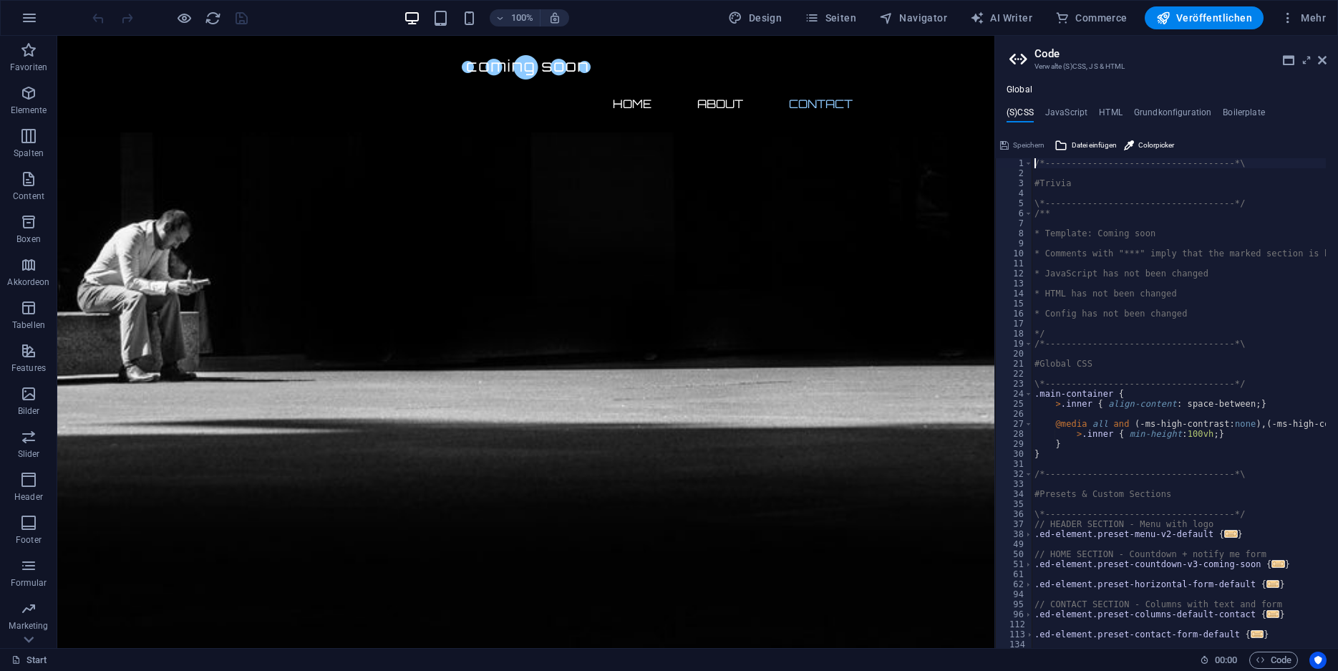
scroll to position [84, 0]
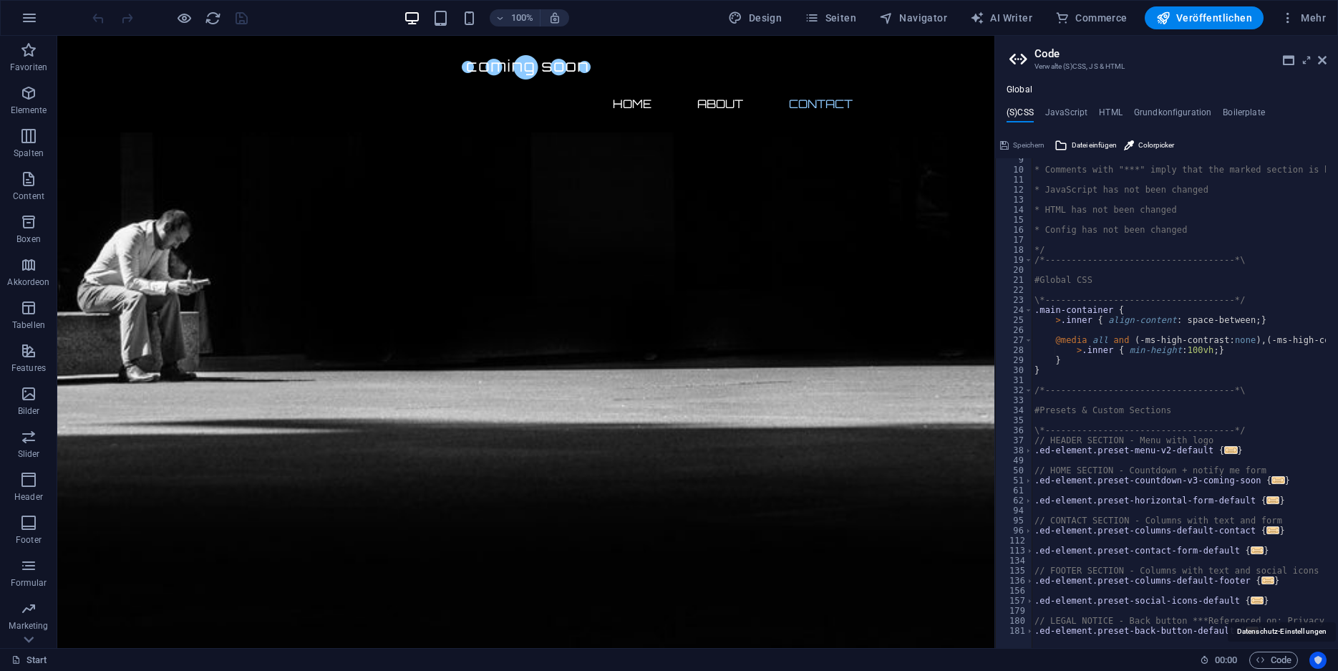
click at [1319, 662] on icon "Usercentrics" at bounding box center [1318, 660] width 10 height 10
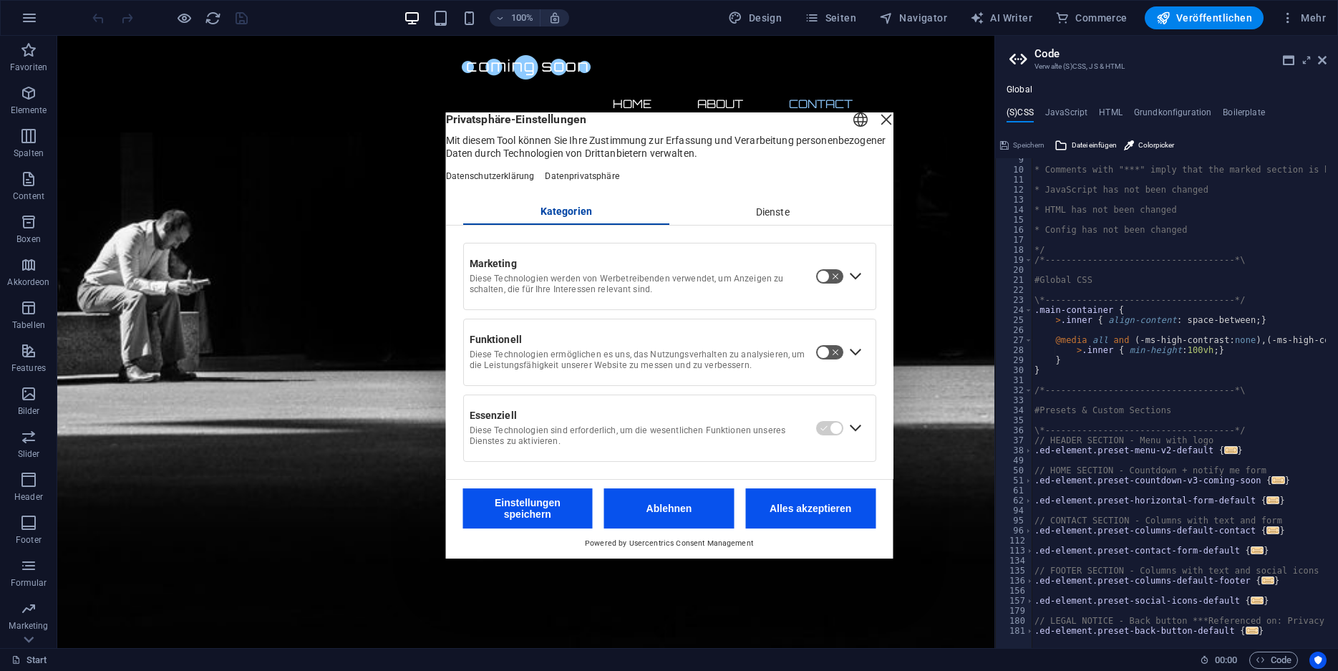
click at [685, 524] on button "Ablehnen" at bounding box center [669, 508] width 130 height 40
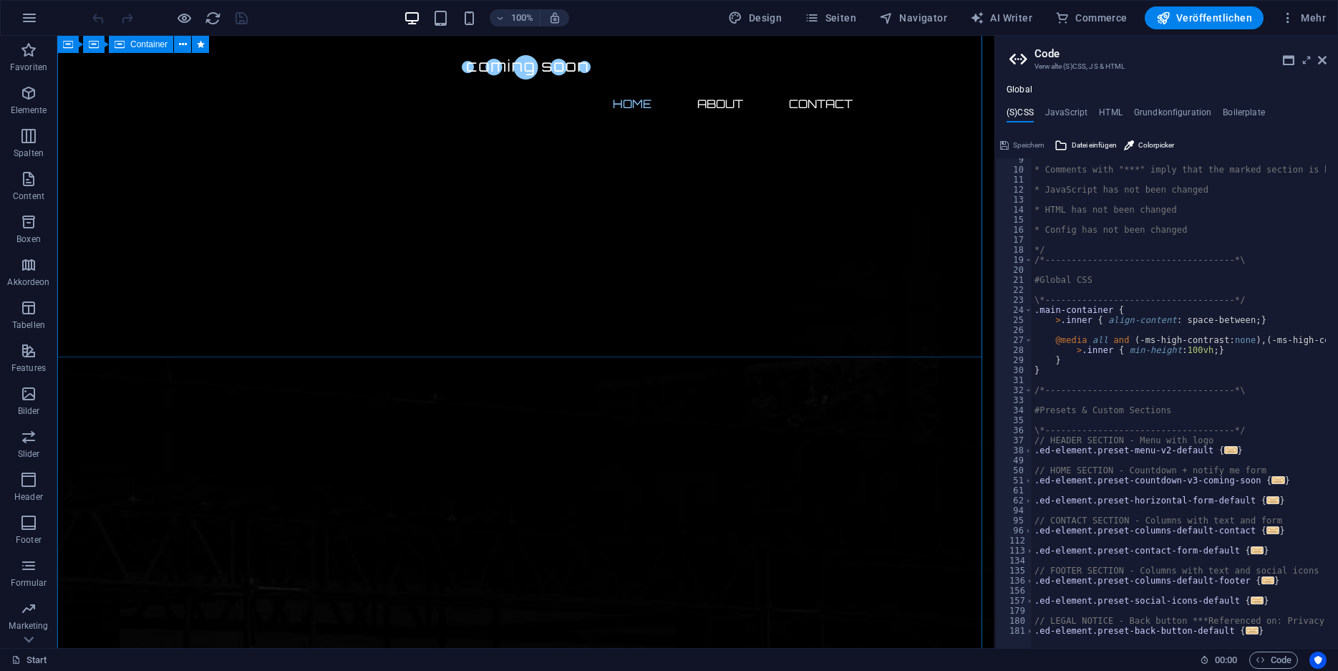
scroll to position [0, 0]
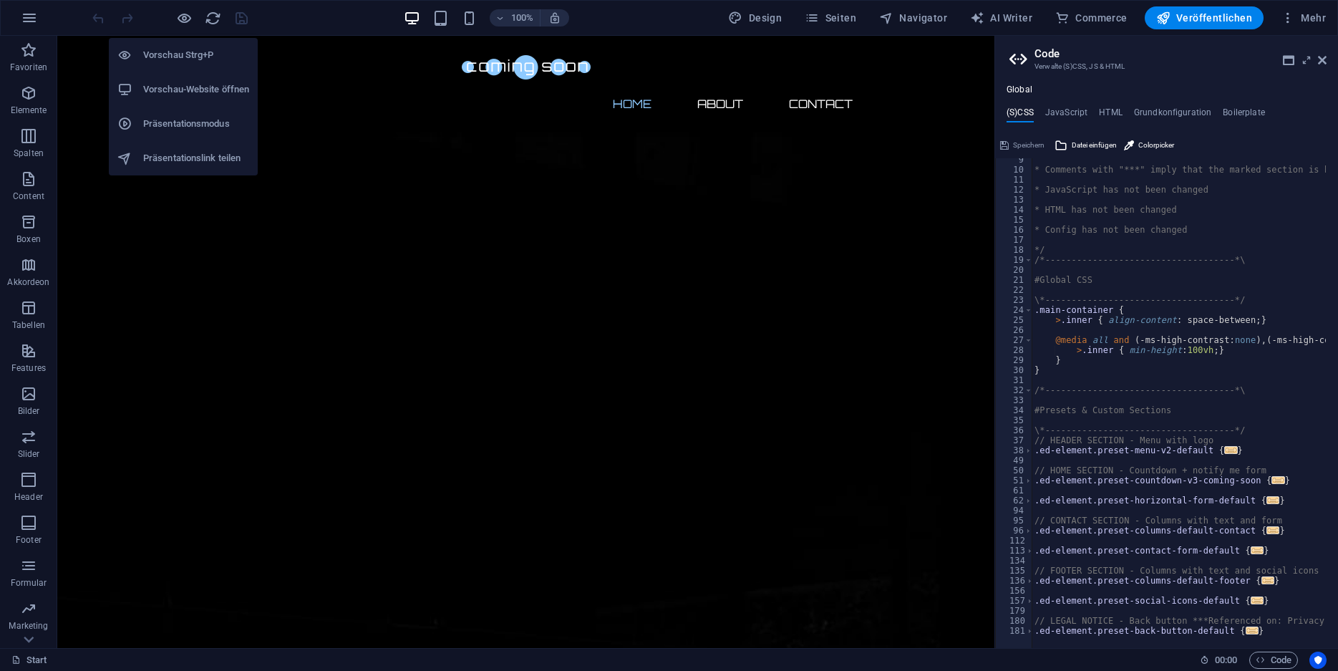
click at [183, 125] on h6 "Präsentationsmodus" at bounding box center [196, 123] width 106 height 17
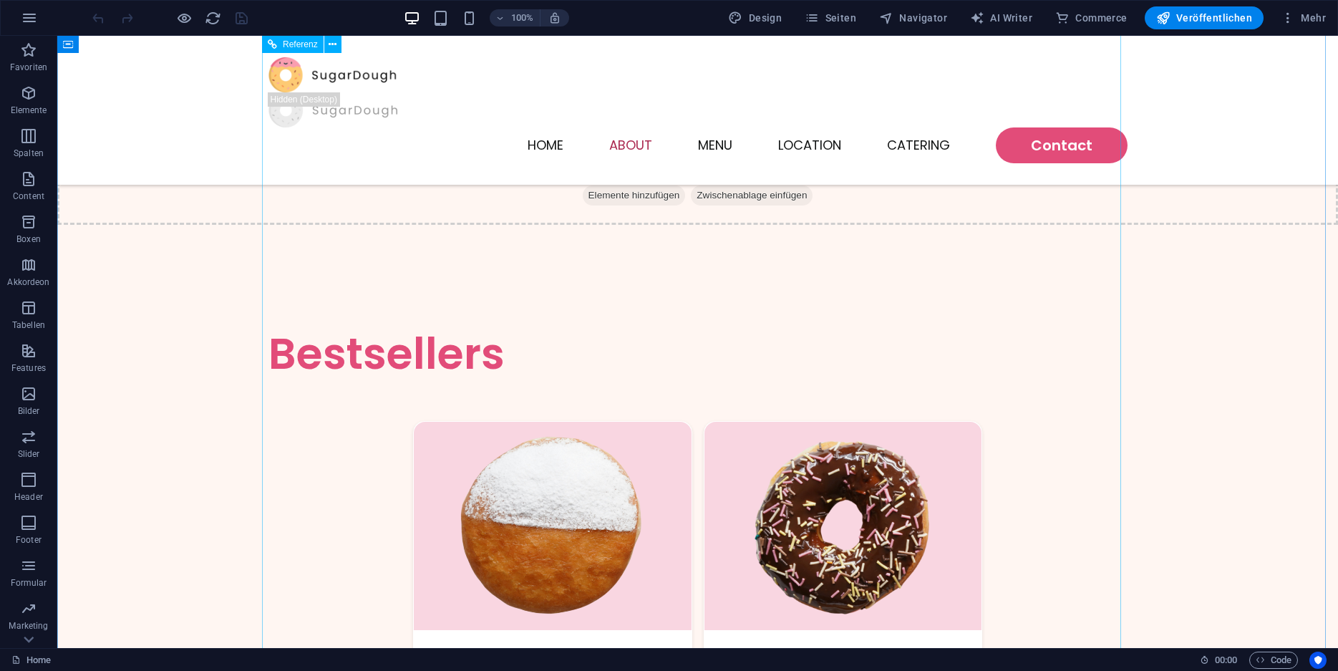
scroll to position [1461, 0]
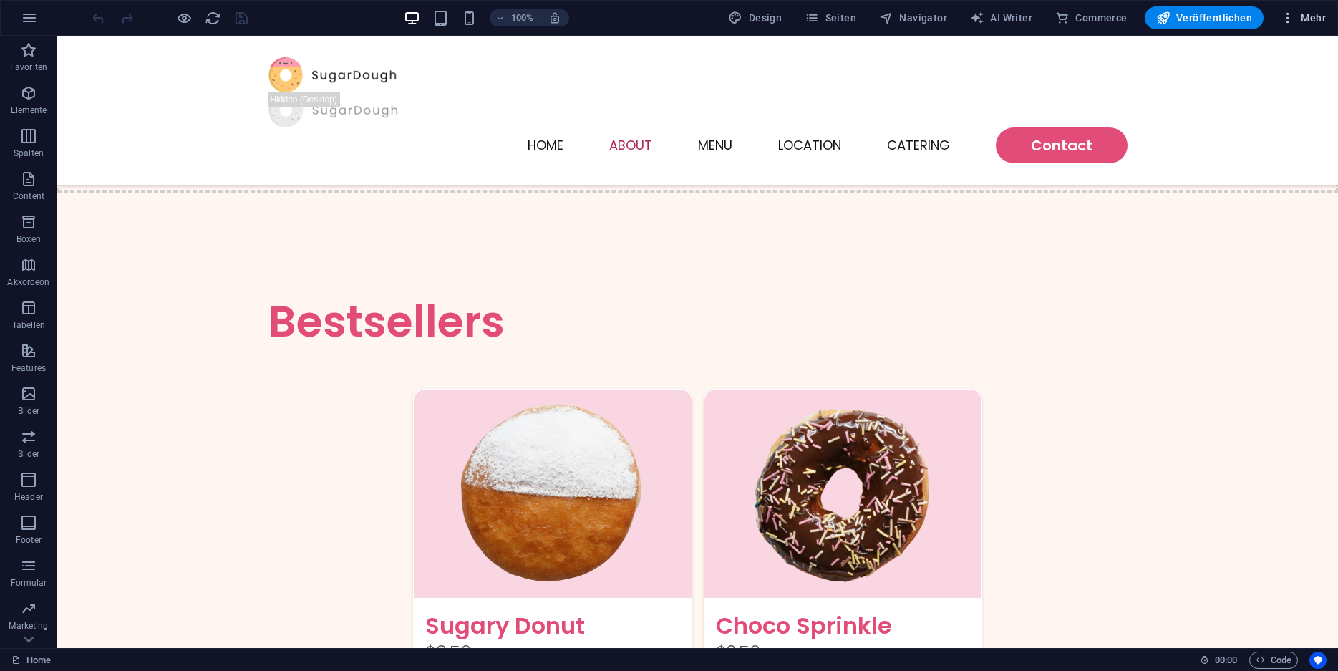
click at [1313, 14] on span "Mehr" at bounding box center [1303, 18] width 45 height 14
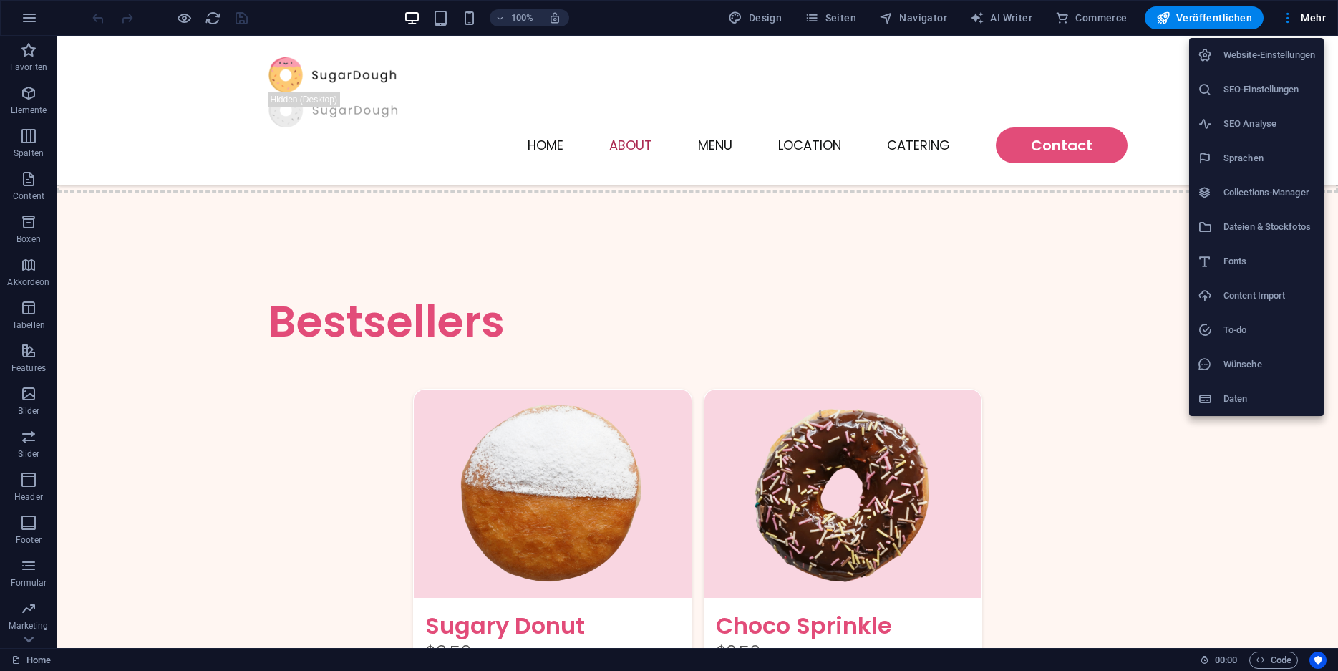
drag, startPoint x: 1197, startPoint y: 22, endPoint x: 1190, endPoint y: 30, distance: 10.6
click at [1190, 30] on div at bounding box center [669, 335] width 1338 height 671
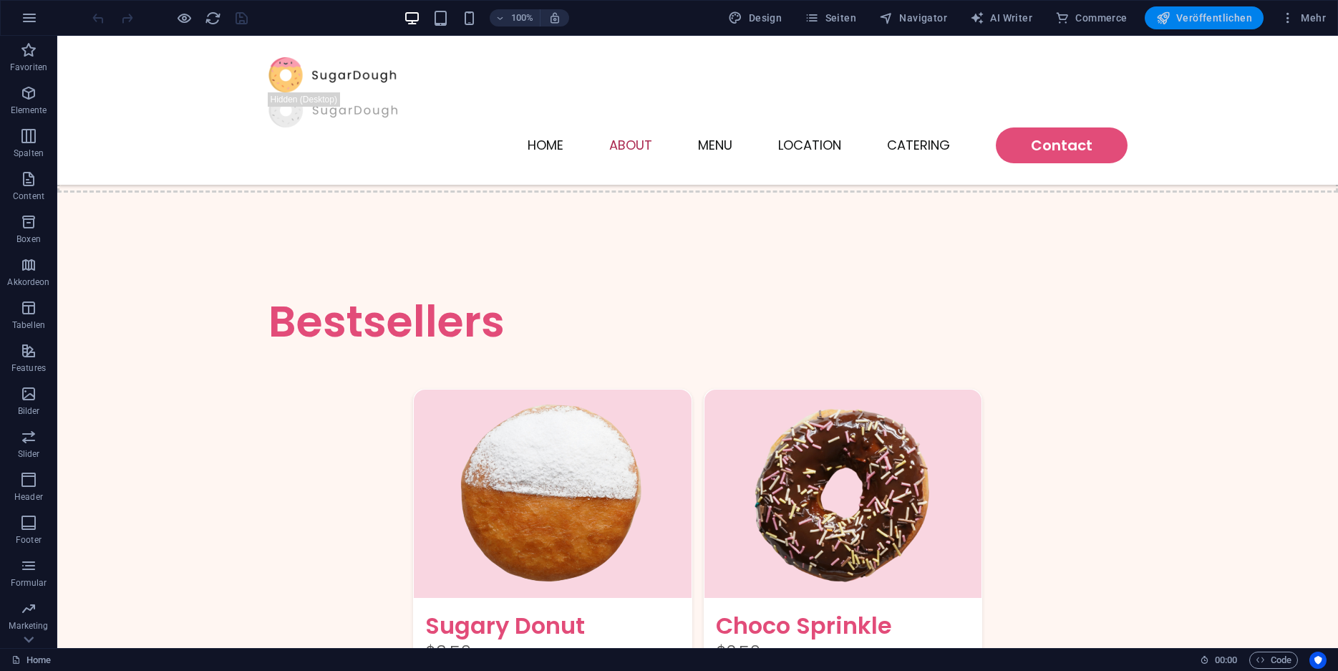
drag, startPoint x: 1204, startPoint y: 21, endPoint x: 1144, endPoint y: 9, distance: 60.7
click at [1204, 21] on span "Veröffentlichen" at bounding box center [1205, 18] width 96 height 14
